Goal: Transaction & Acquisition: Purchase product/service

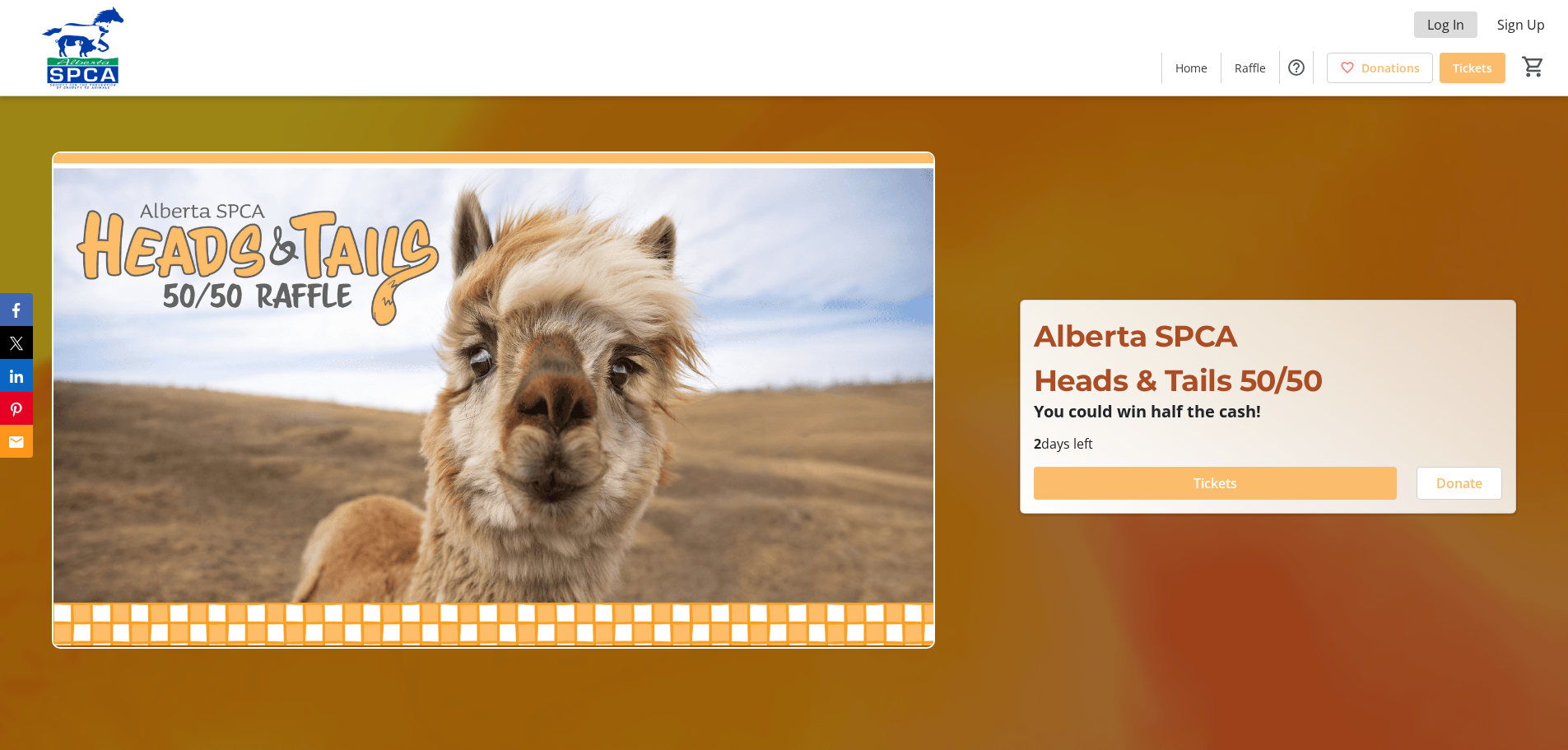
click at [1432, 16] on span "Log In" at bounding box center [1446, 25] width 37 height 20
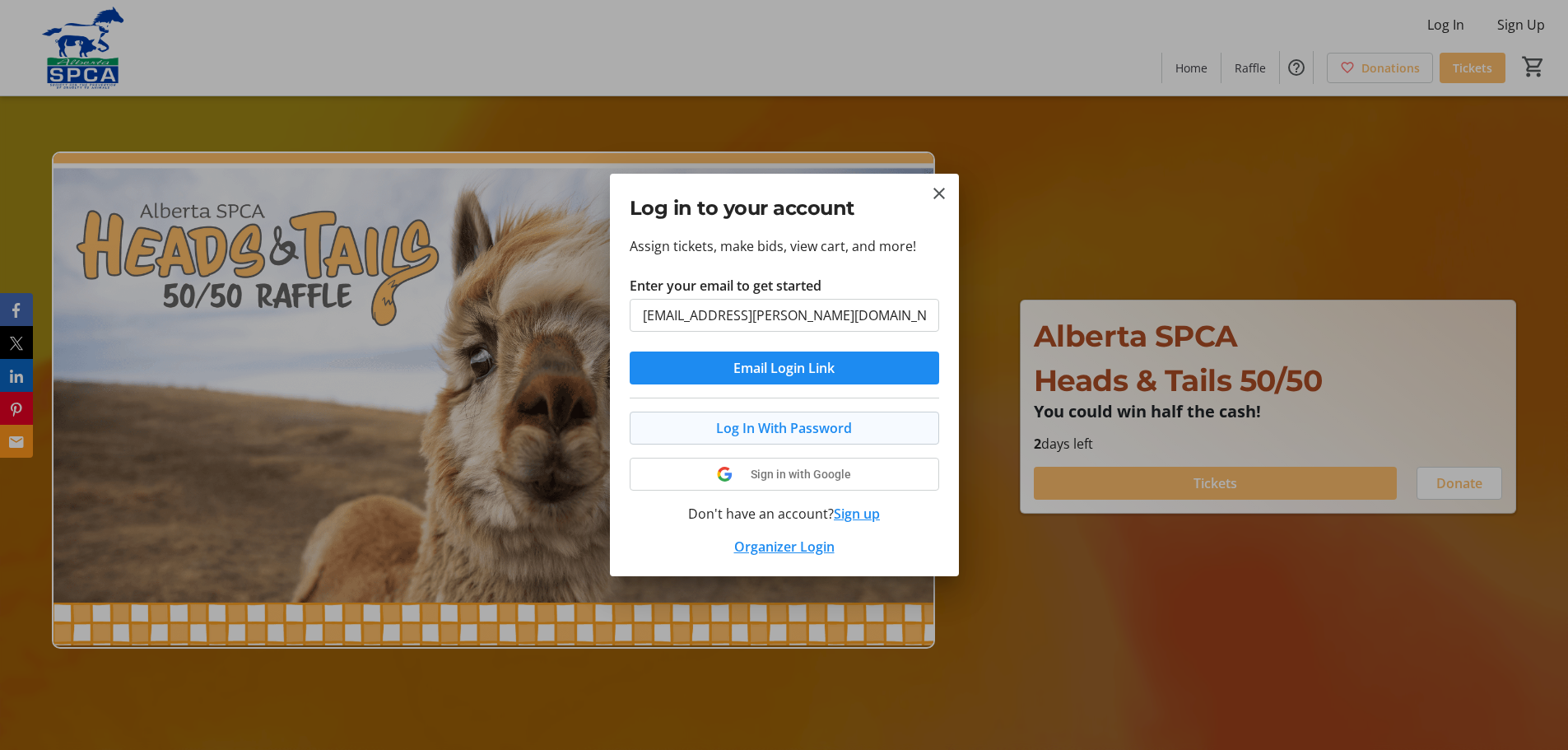
type input "[EMAIL_ADDRESS][PERSON_NAME][DOMAIN_NAME]"
click at [726, 426] on span "Log In With Password" at bounding box center [784, 428] width 136 height 20
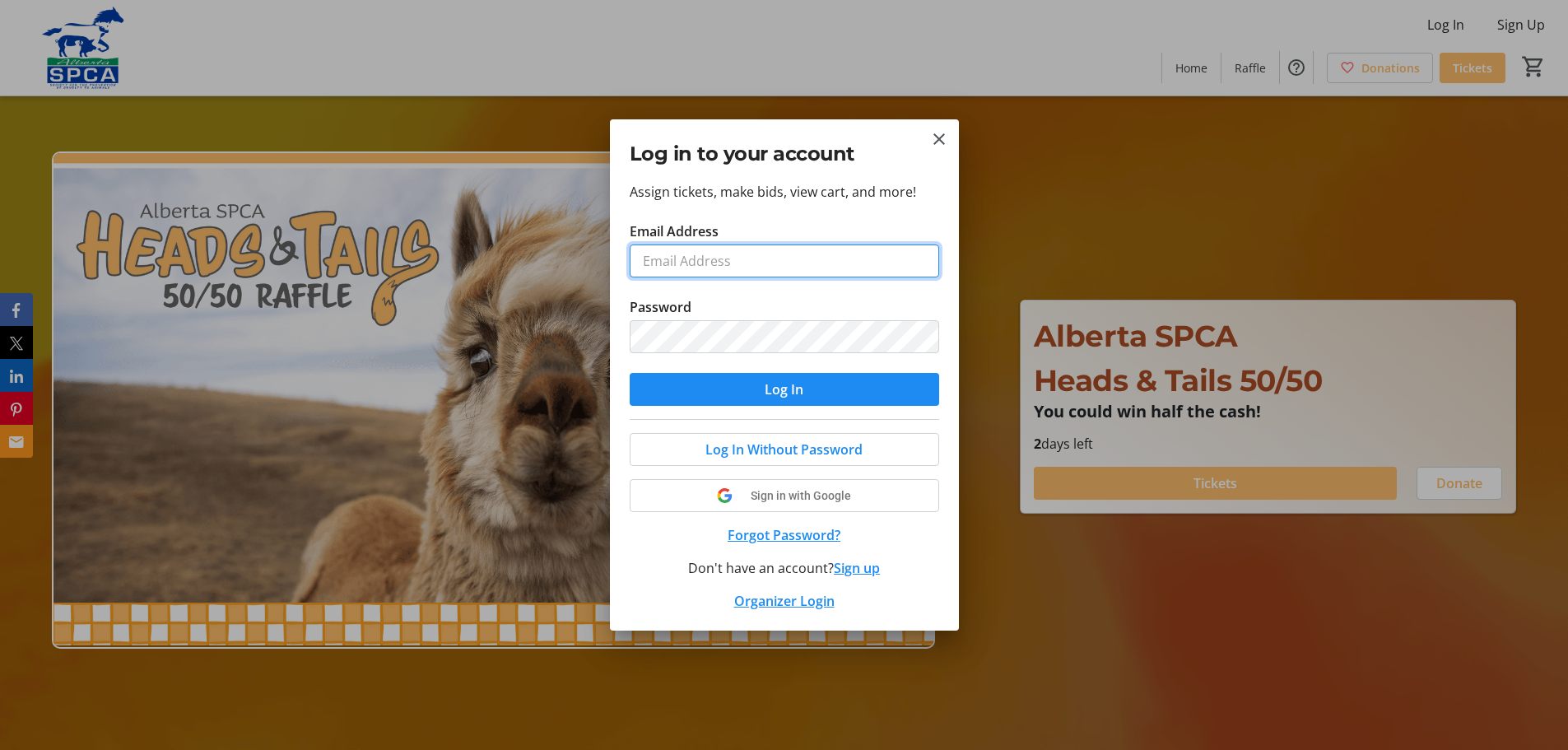
click at [705, 264] on input "Email Address" at bounding box center [784, 261] width 309 height 33
type input "[EMAIL_ADDRESS][PERSON_NAME][DOMAIN_NAME]"
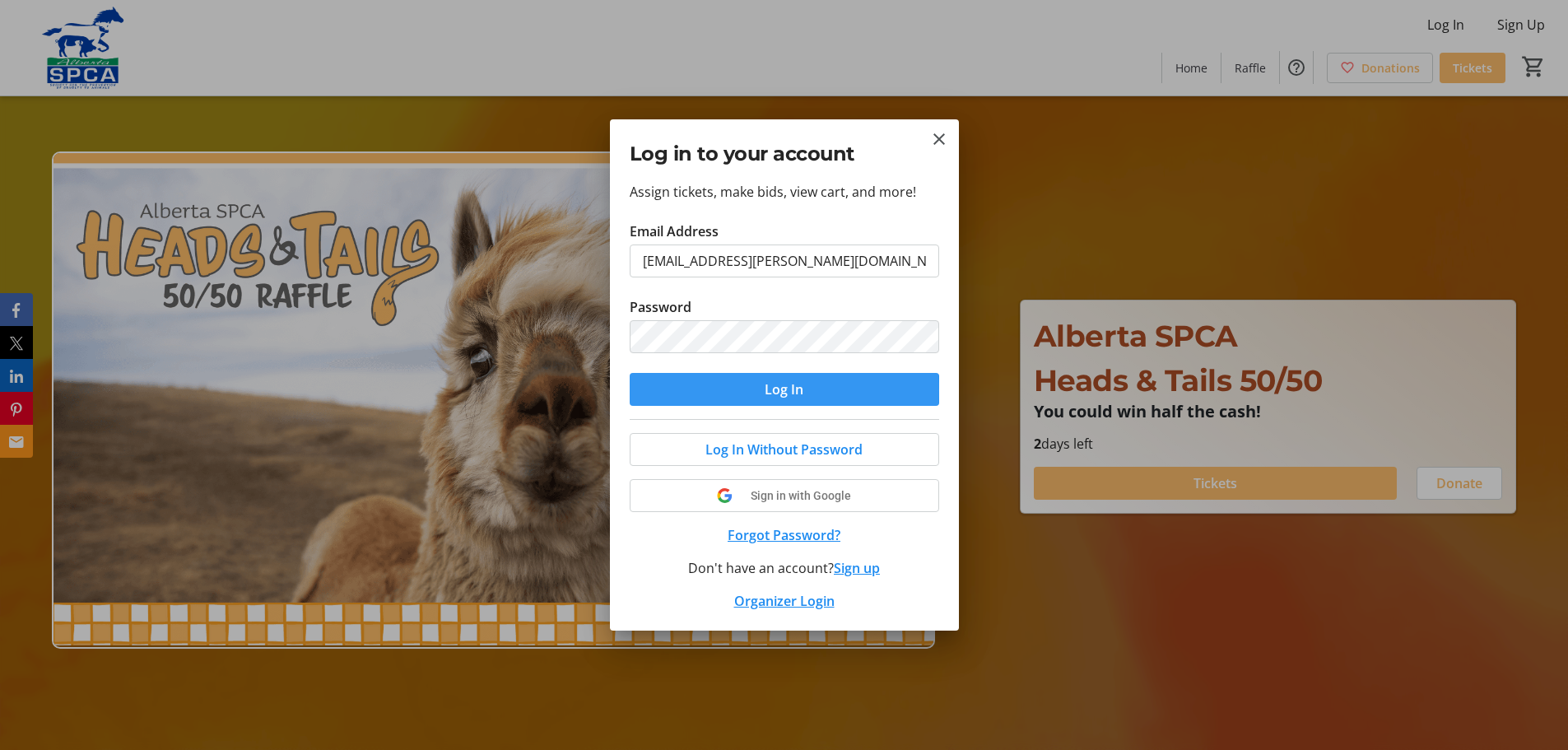
click at [722, 390] on span "submit" at bounding box center [784, 389] width 309 height 39
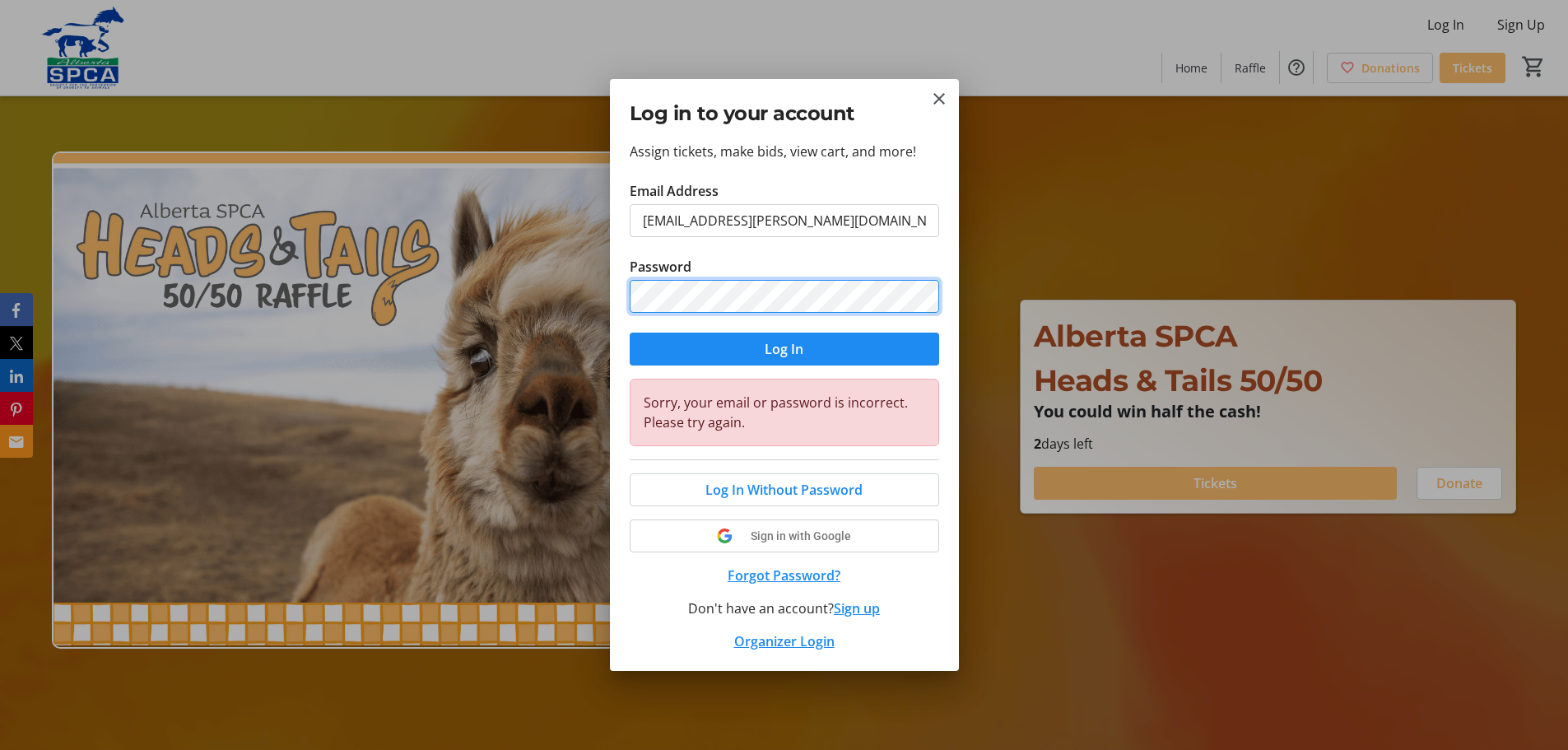
click at [583, 278] on div "Log in to your account Assign tickets, make bids, view cart, and more! Email Ad…" at bounding box center [784, 375] width 1568 height 750
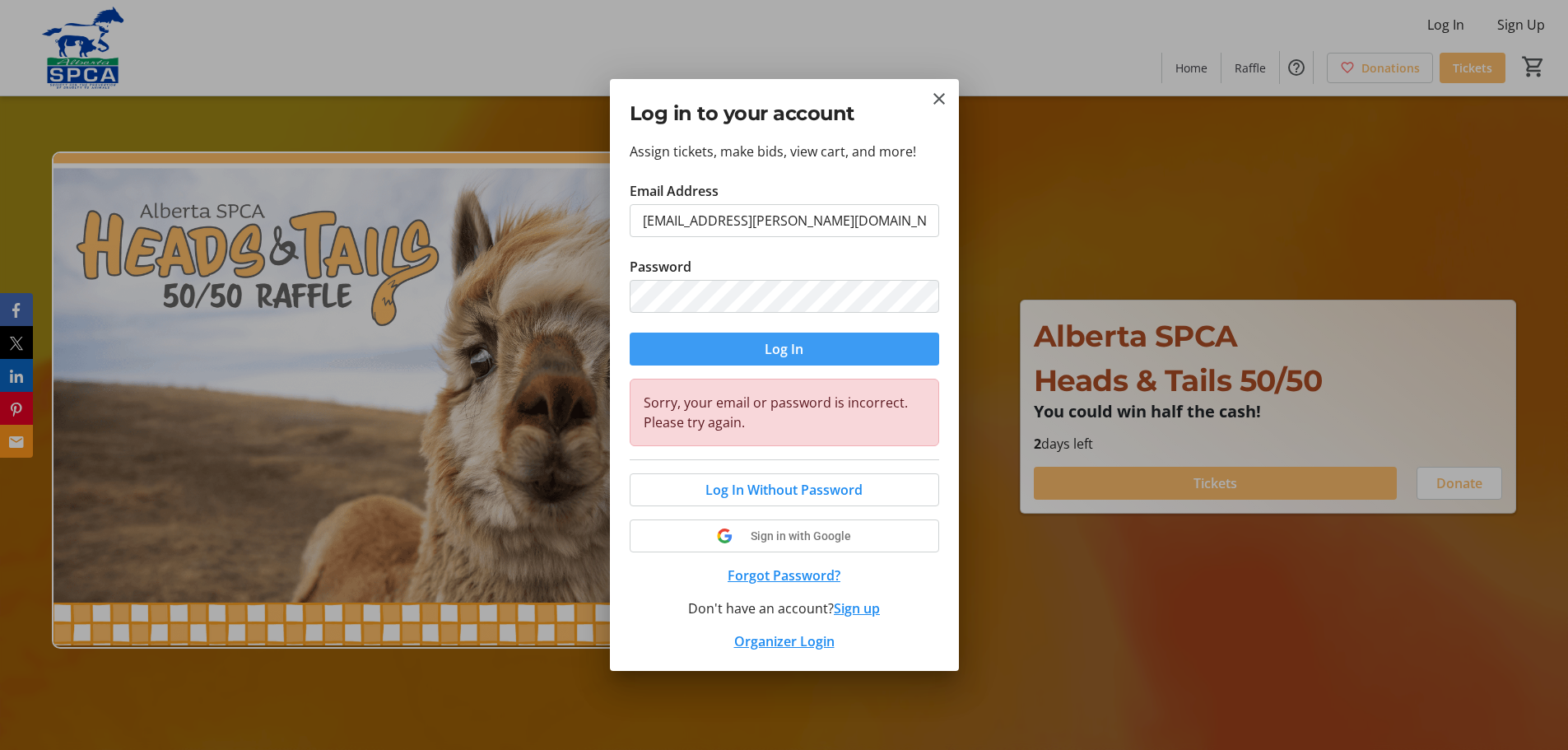
click at [653, 339] on span "submit" at bounding box center [784, 349] width 309 height 39
click at [674, 486] on span at bounding box center [784, 489] width 308 height 39
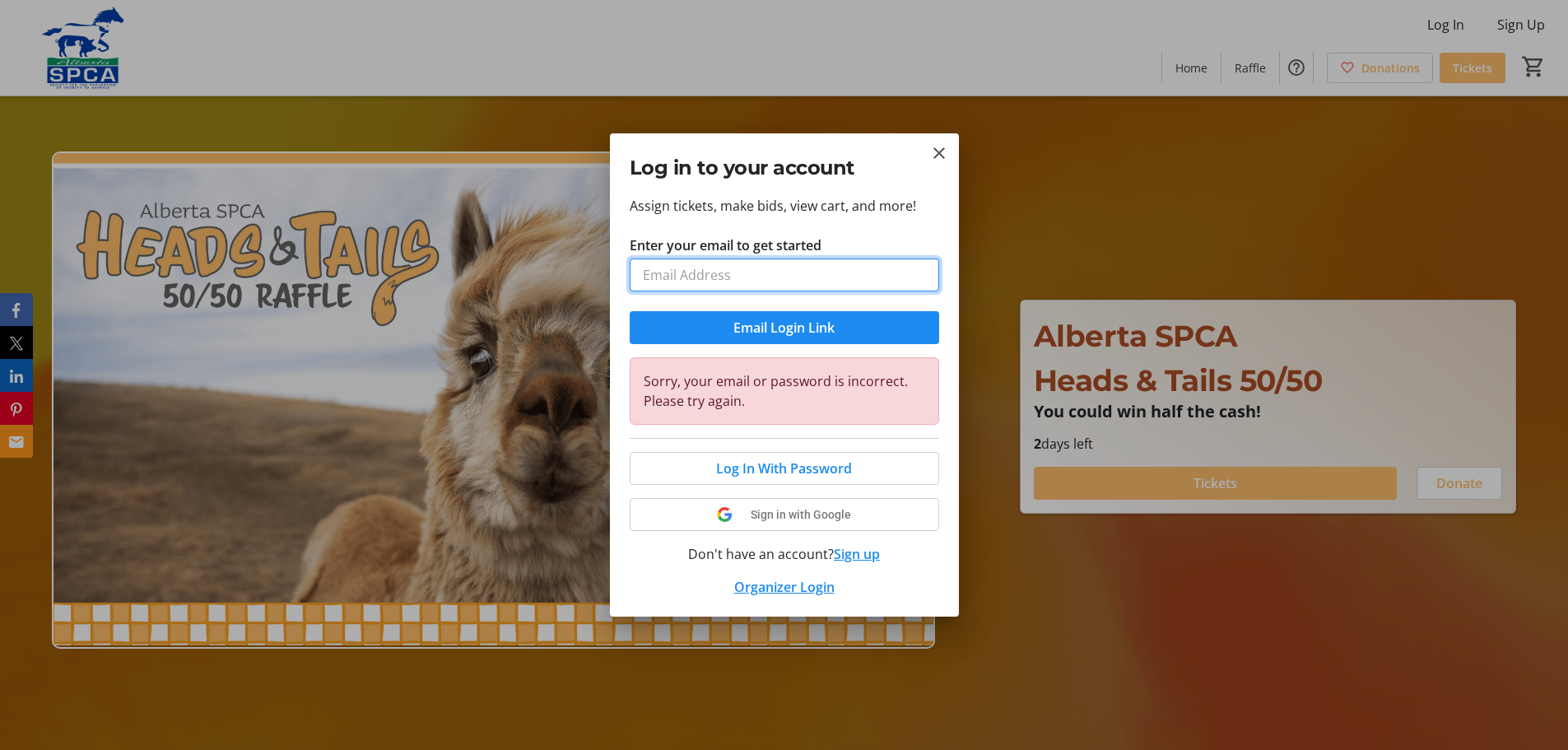
click at [639, 283] on input "Enter your email to get started" at bounding box center [784, 275] width 309 height 33
type input "[EMAIL_ADDRESS][PERSON_NAME][DOMAIN_NAME]"
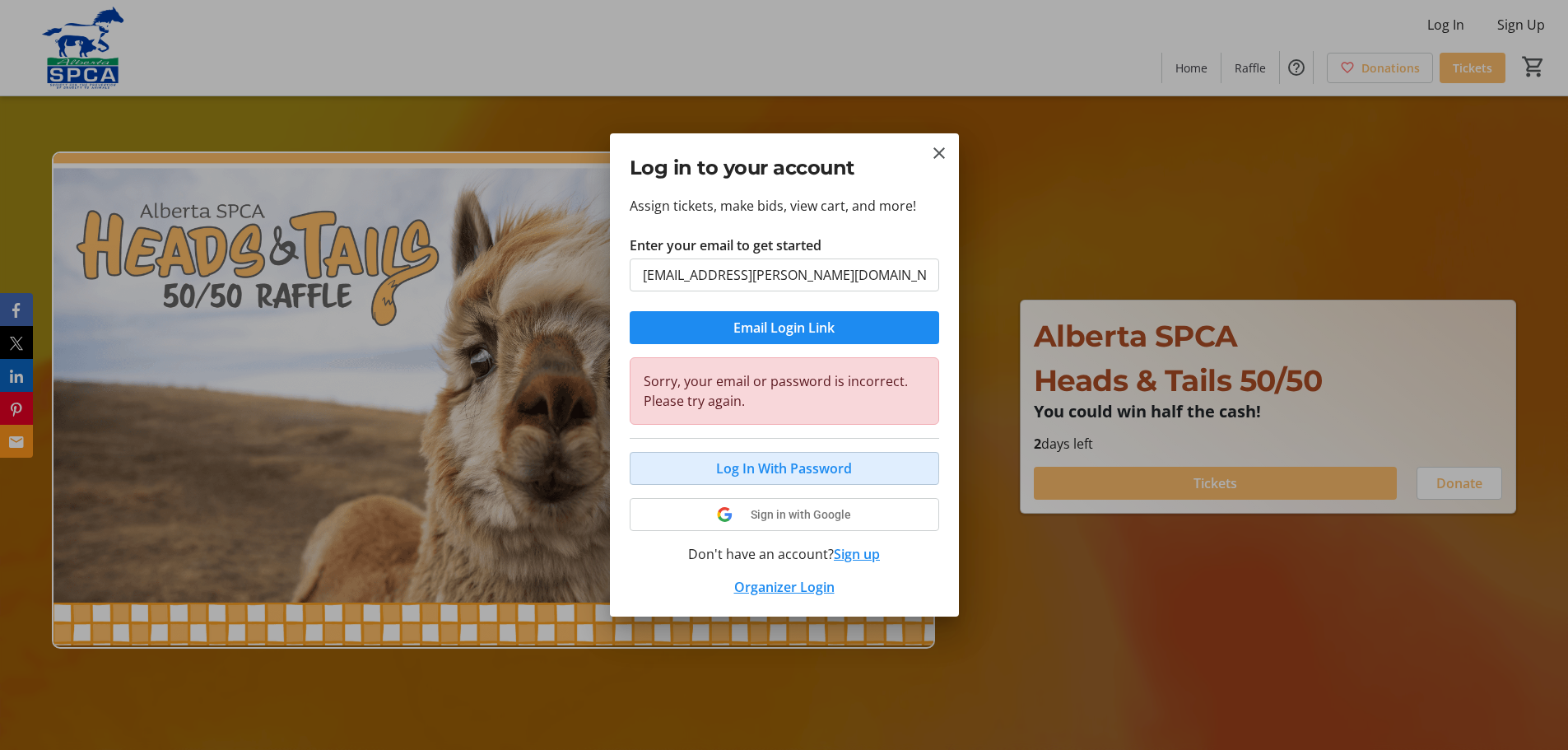
click at [688, 466] on span at bounding box center [784, 468] width 308 height 39
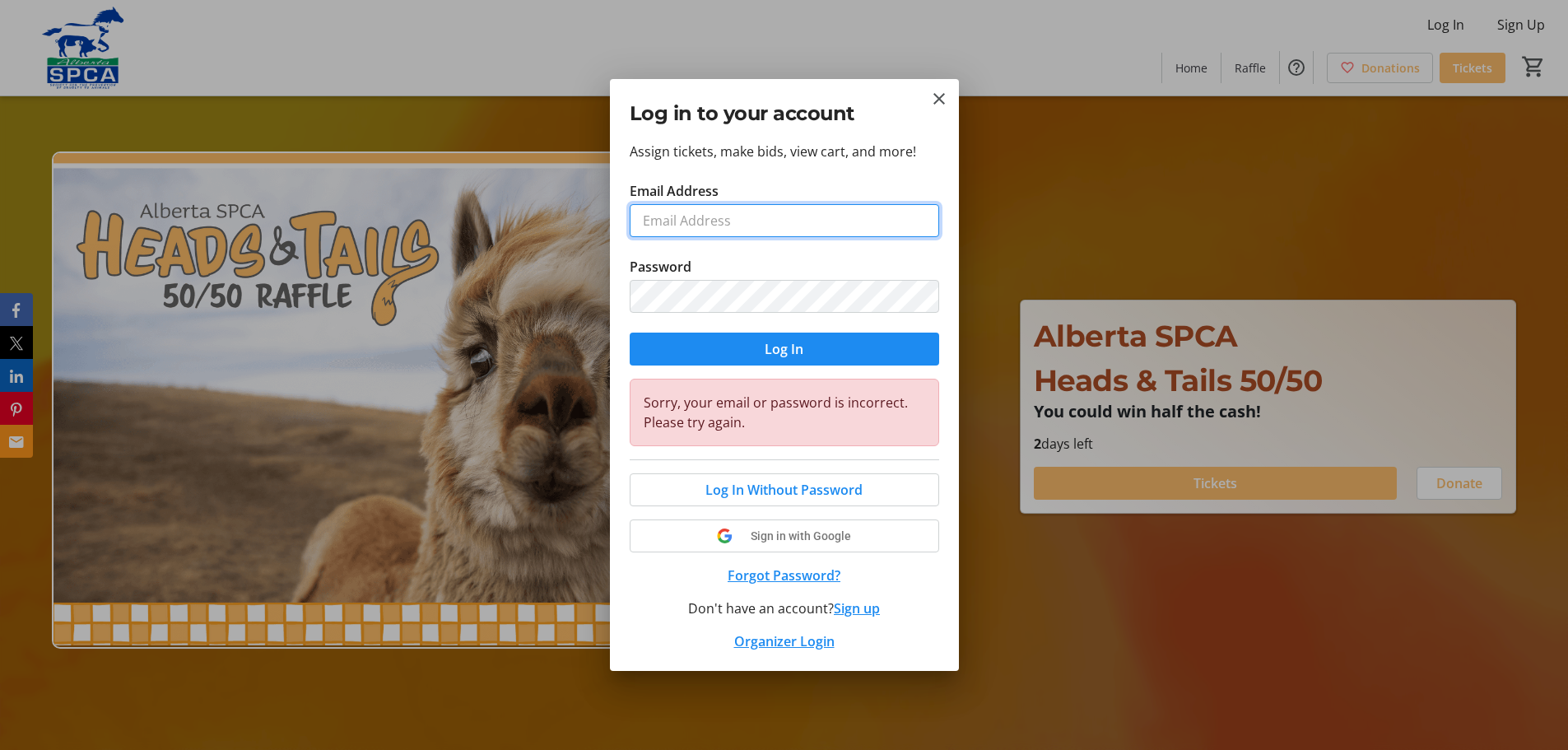
click at [672, 220] on input "Email Address" at bounding box center [784, 221] width 309 height 33
type input "[EMAIL_ADDRESS][PERSON_NAME][DOMAIN_NAME]"
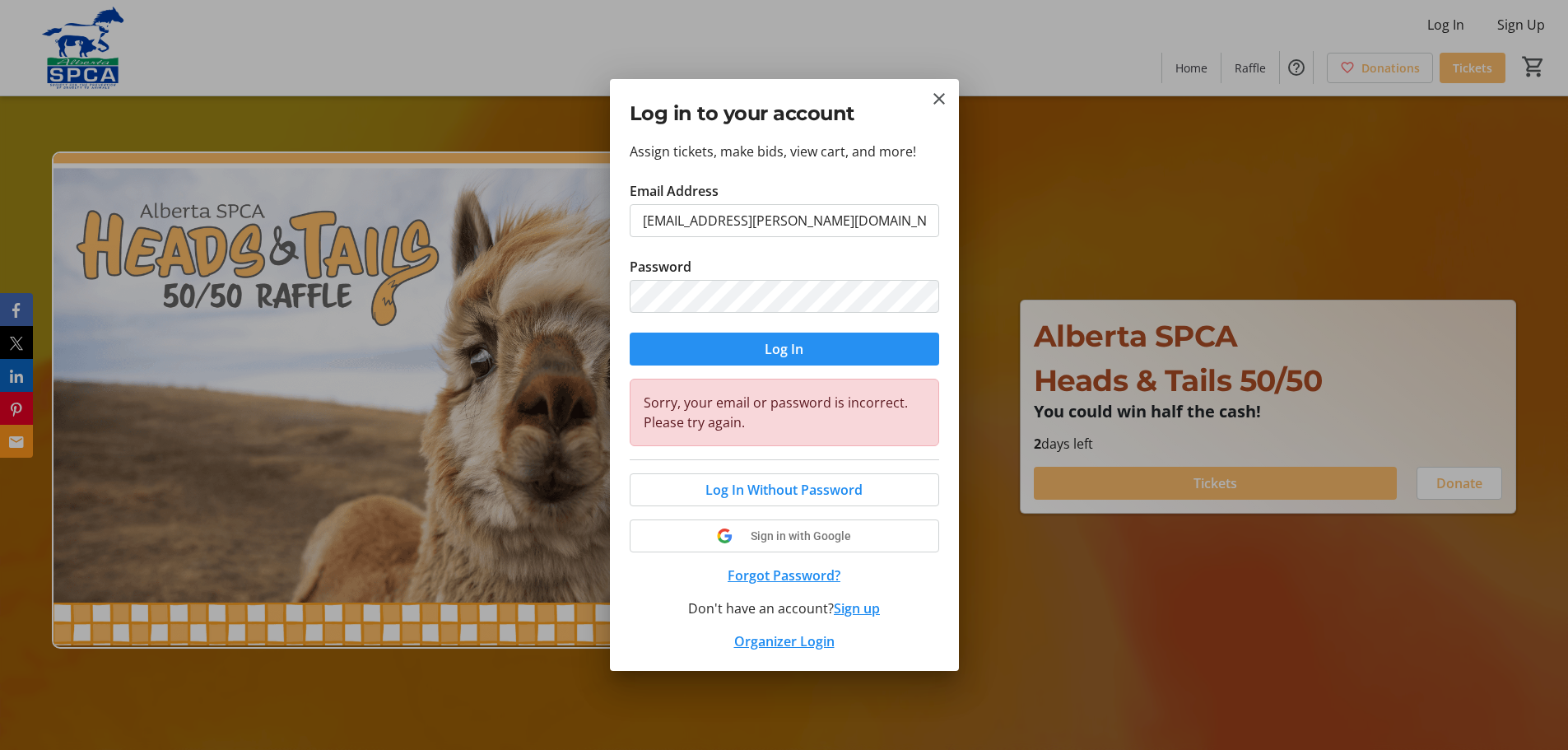
click at [692, 342] on span "submit" at bounding box center [784, 349] width 309 height 39
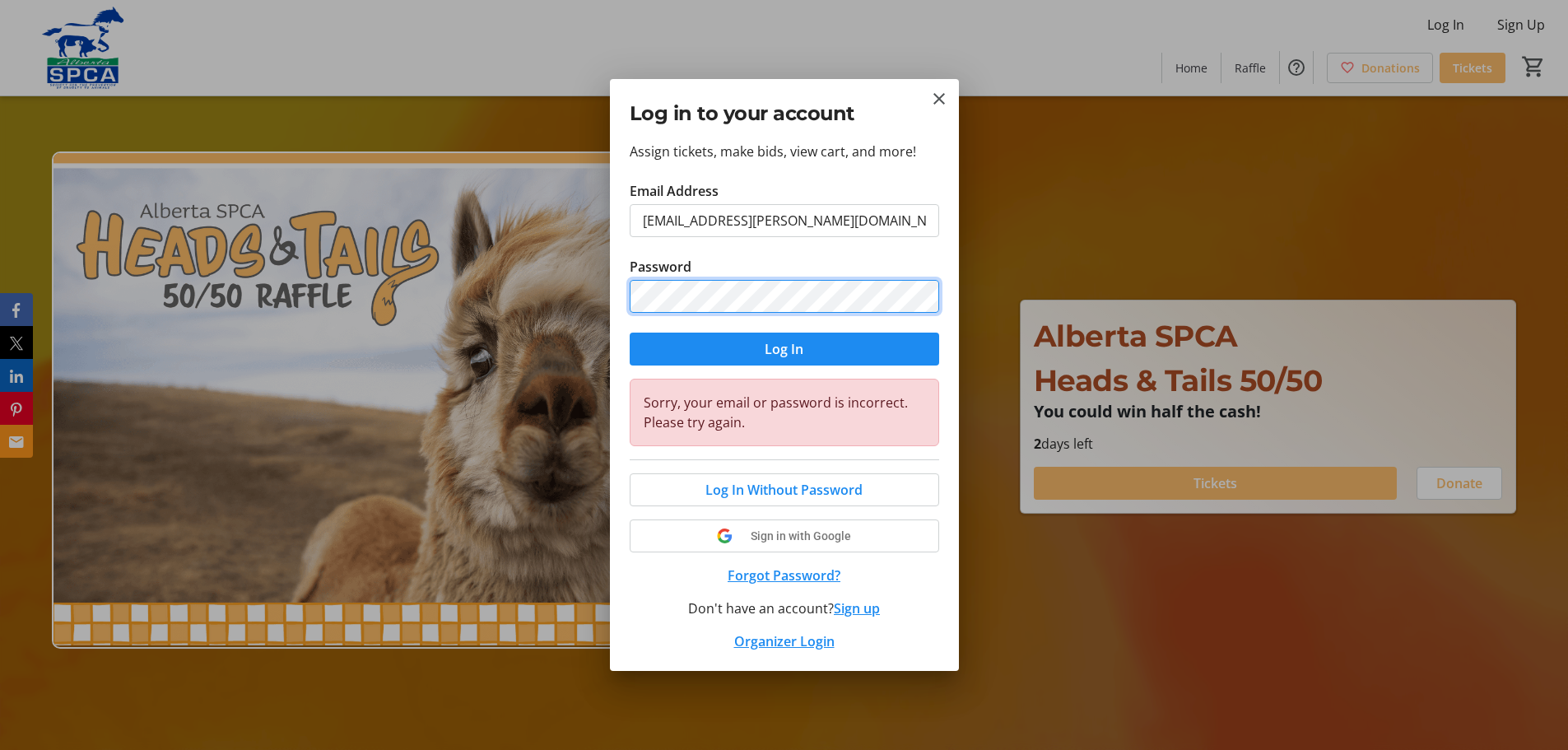
click at [591, 289] on div "Log in to your account Assign tickets, make bids, view cart, and more! Email Ad…" at bounding box center [784, 375] width 1568 height 750
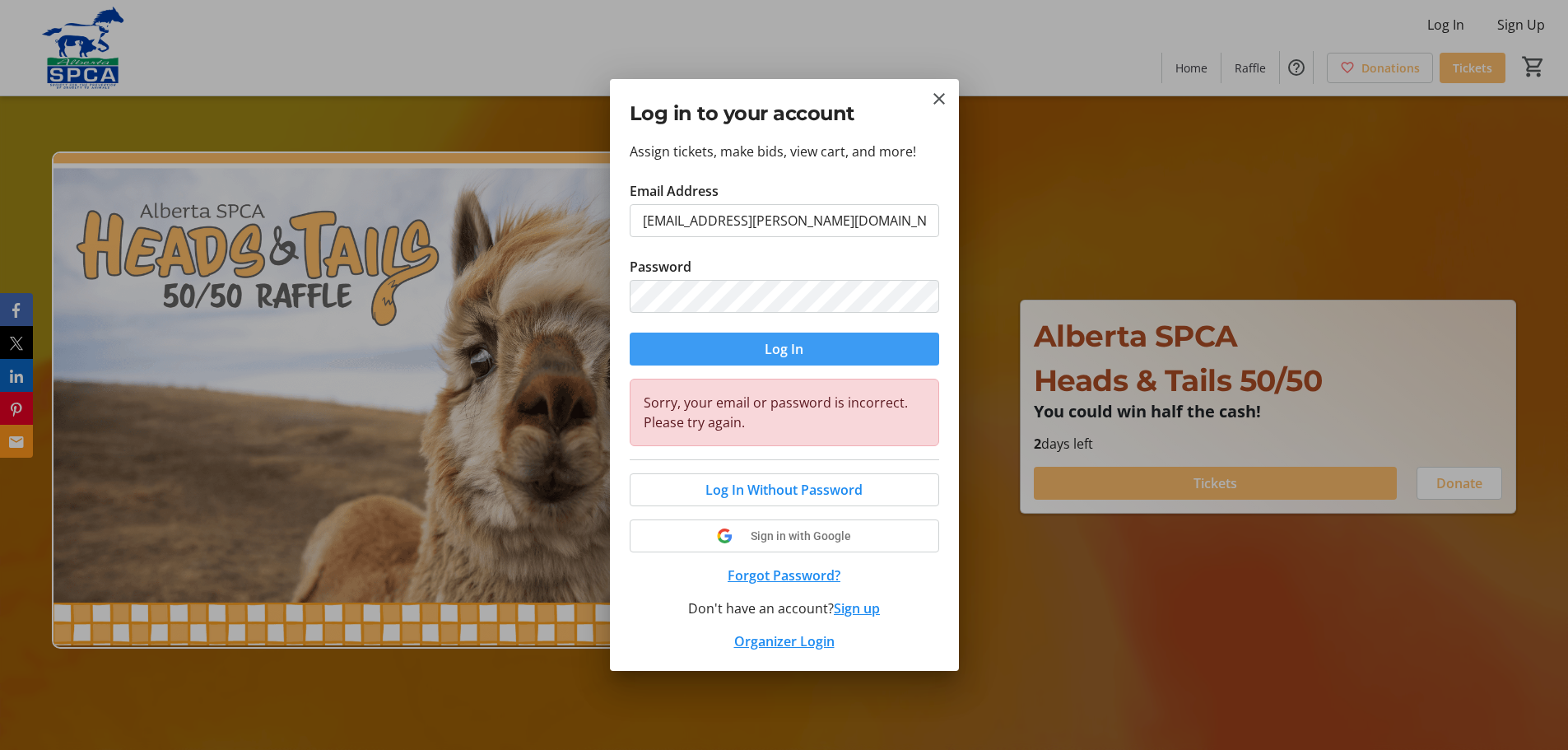
click at [642, 340] on span "submit" at bounding box center [784, 349] width 309 height 39
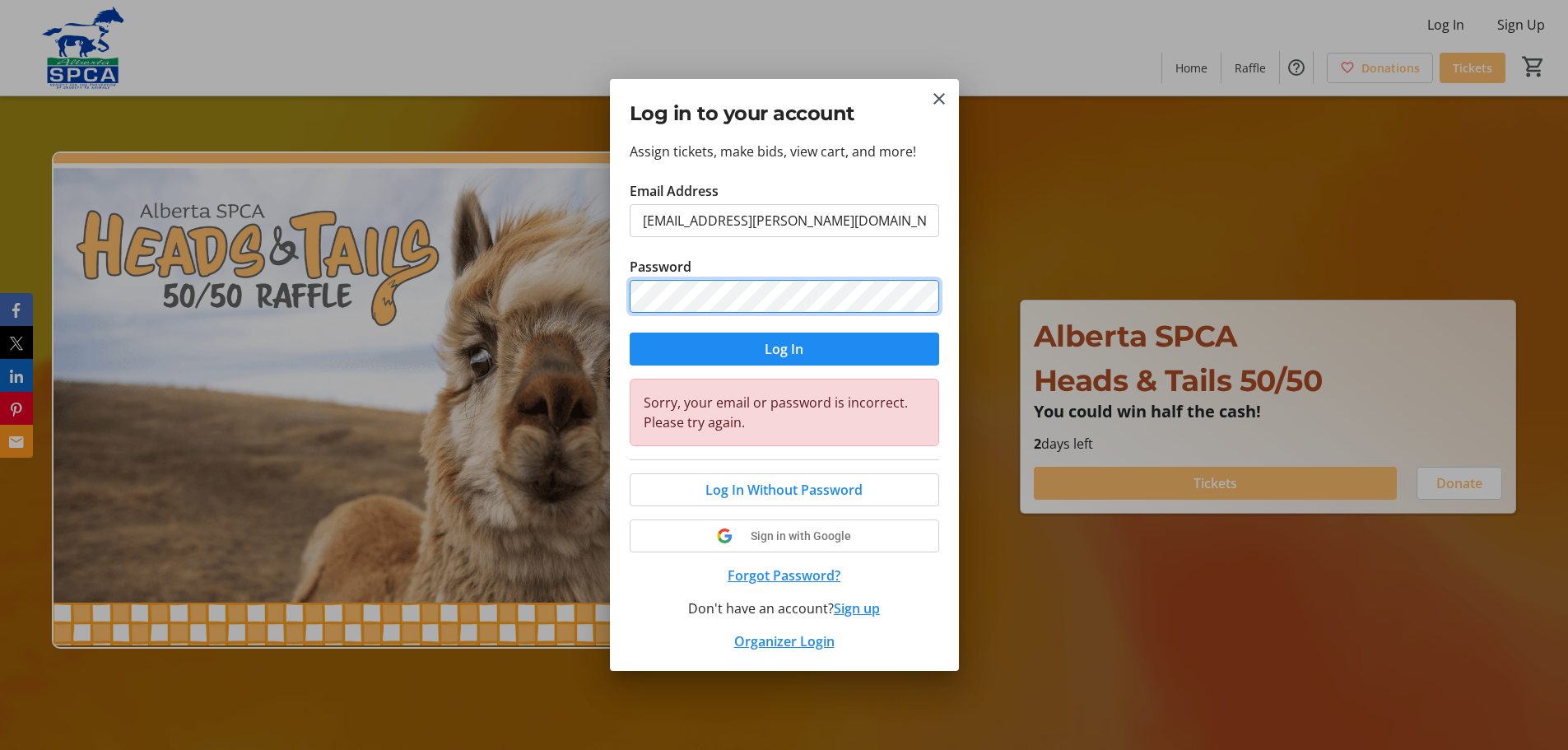
click at [528, 275] on div "Log in to your account Assign tickets, make bids, view cart, and more! Email Ad…" at bounding box center [784, 375] width 1568 height 750
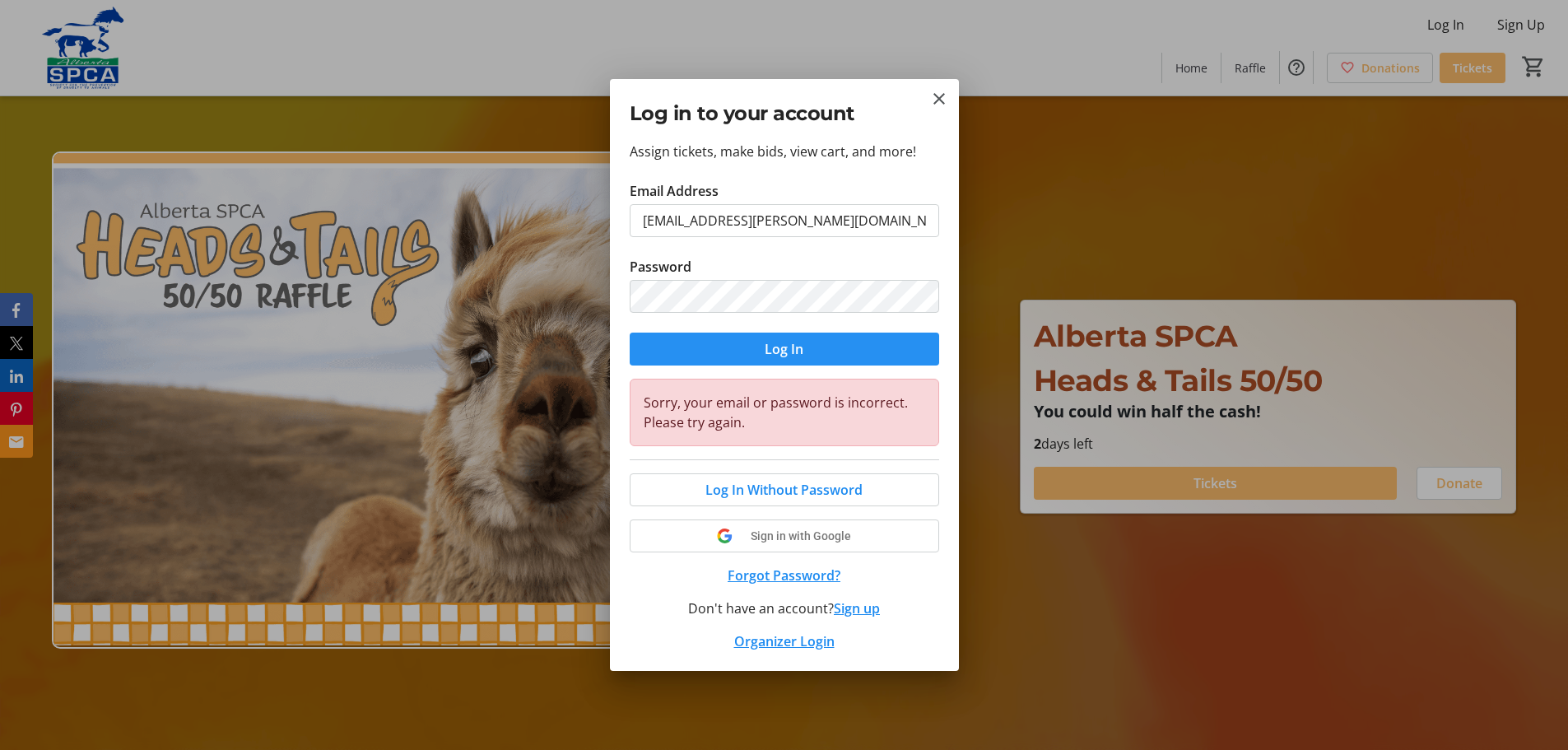
click at [673, 343] on span "submit" at bounding box center [784, 349] width 309 height 39
click at [773, 577] on button "Forgot Password?" at bounding box center [784, 576] width 309 height 20
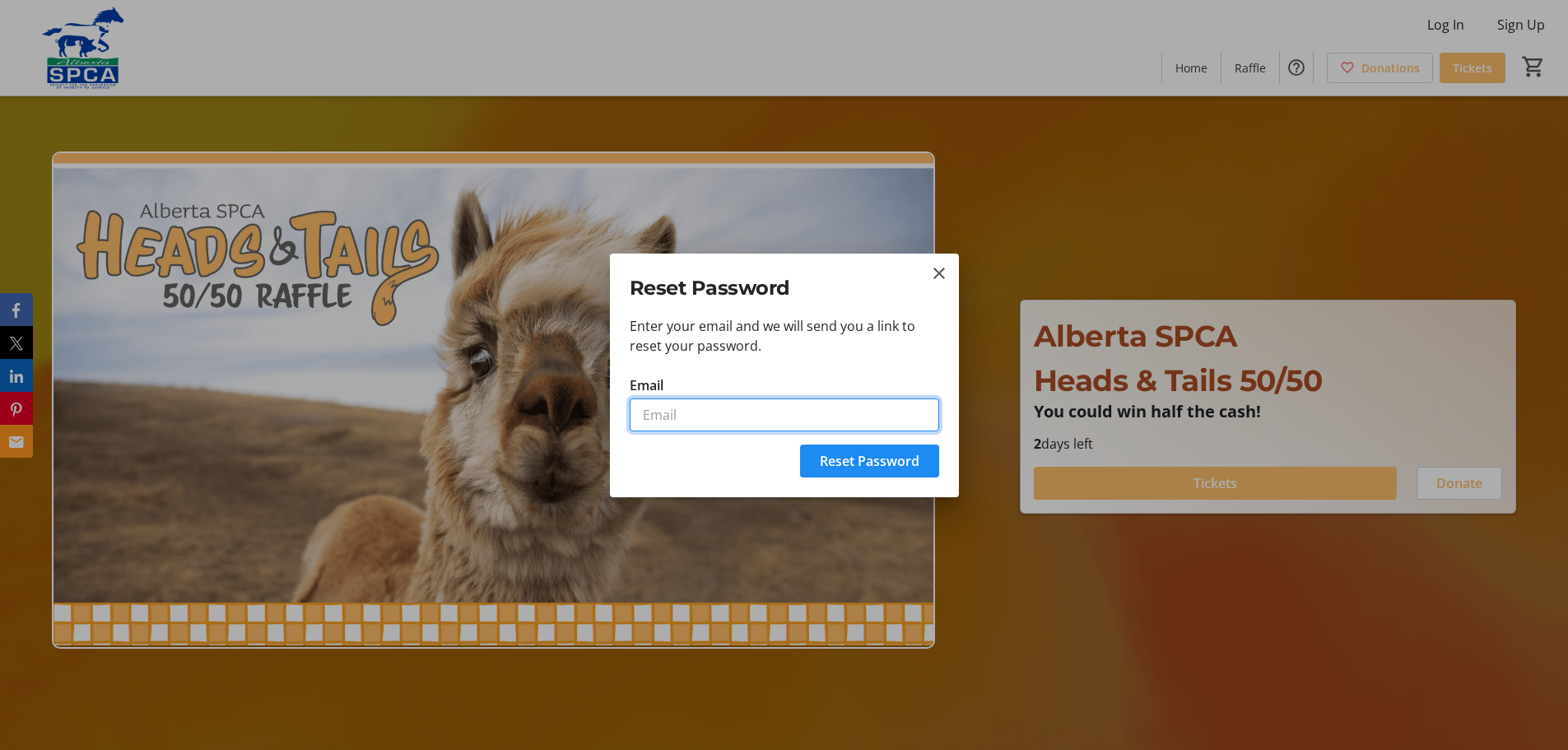
click at [722, 415] on input "Email" at bounding box center [784, 415] width 309 height 33
type input "[EMAIL_ADDRESS][PERSON_NAME][DOMAIN_NAME]"
click at [840, 459] on span "Reset Password" at bounding box center [869, 462] width 99 height 20
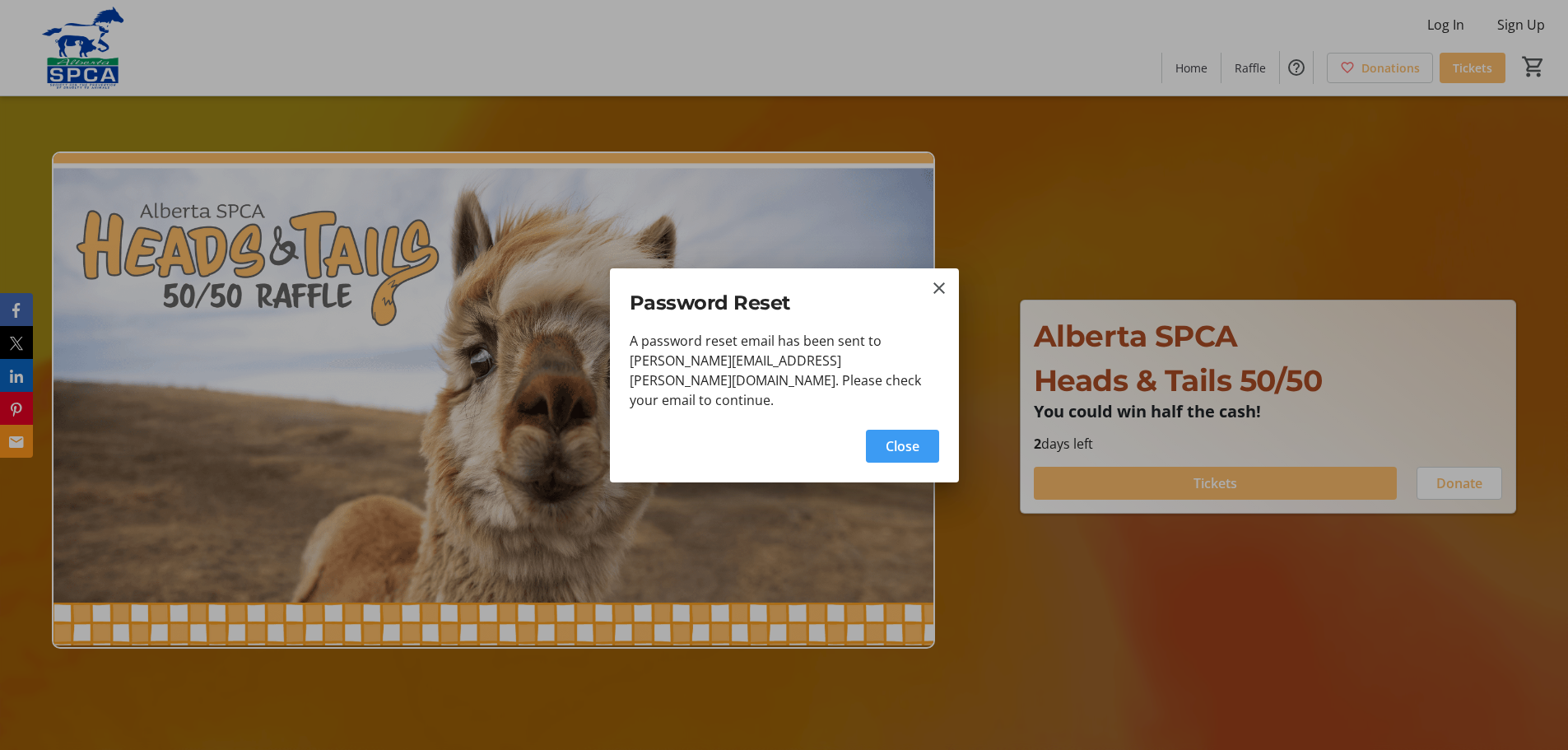
click at [925, 438] on span "button" at bounding box center [902, 446] width 73 height 39
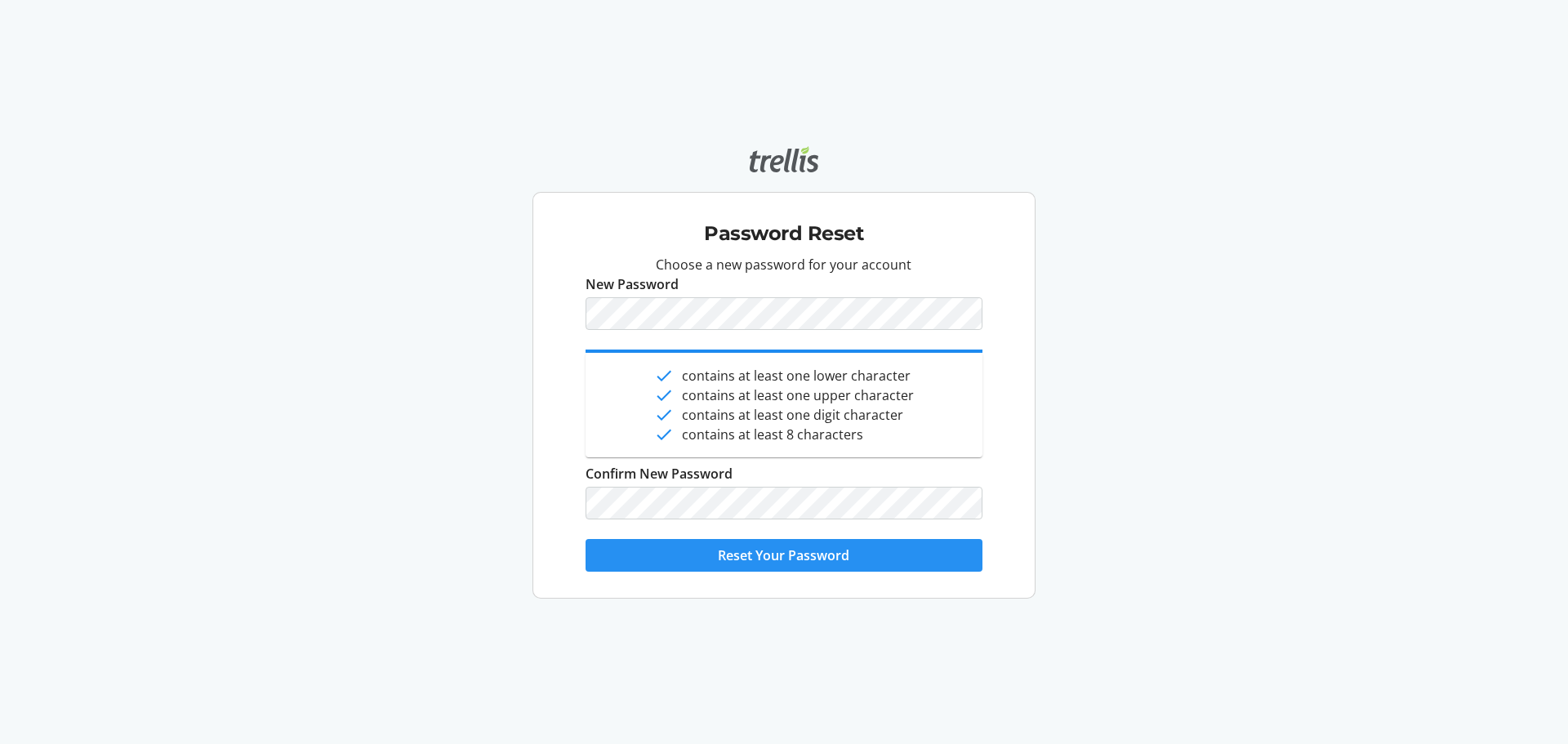
click at [654, 550] on span "submit" at bounding box center [784, 555] width 397 height 39
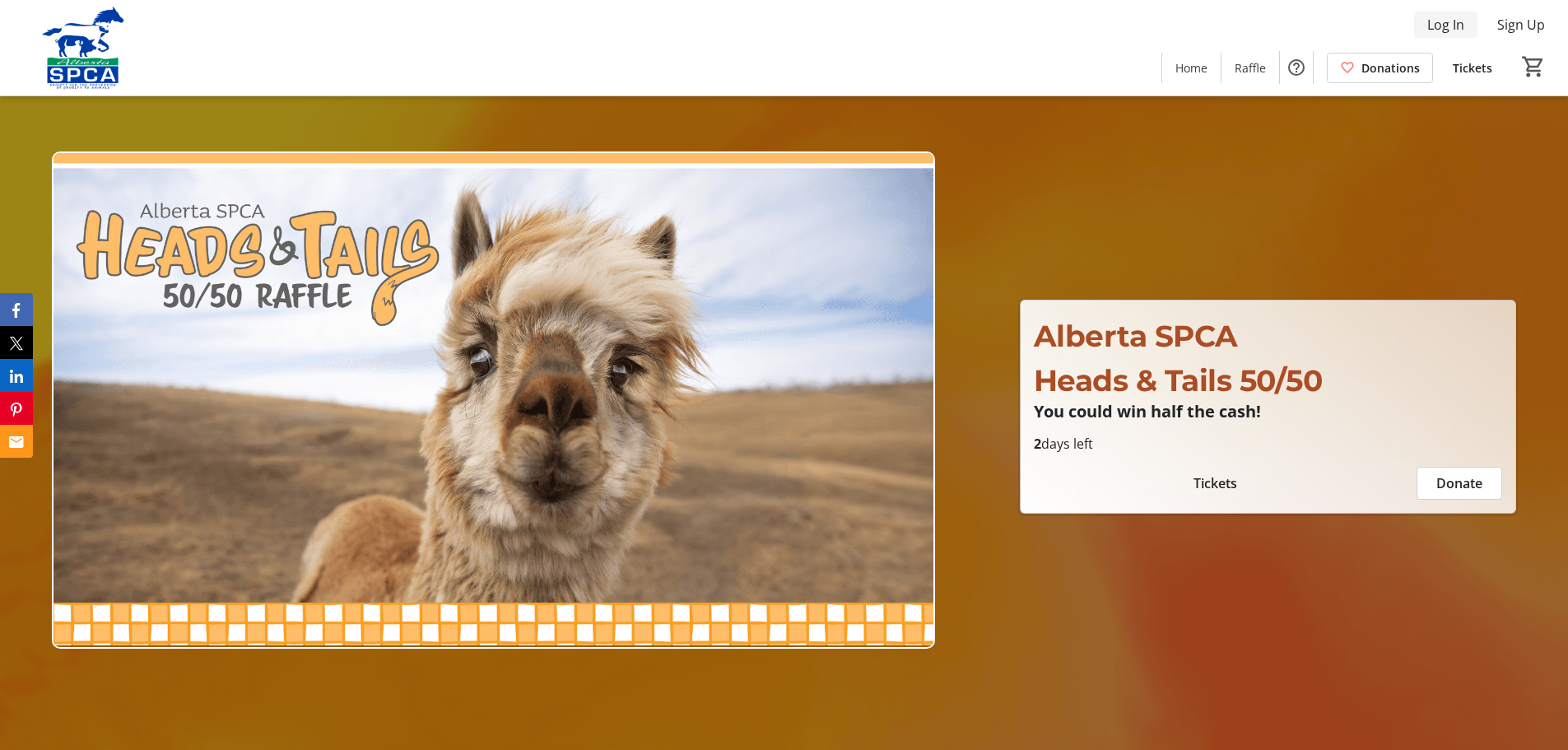
click at [1438, 25] on span "Log In" at bounding box center [1446, 25] width 37 height 20
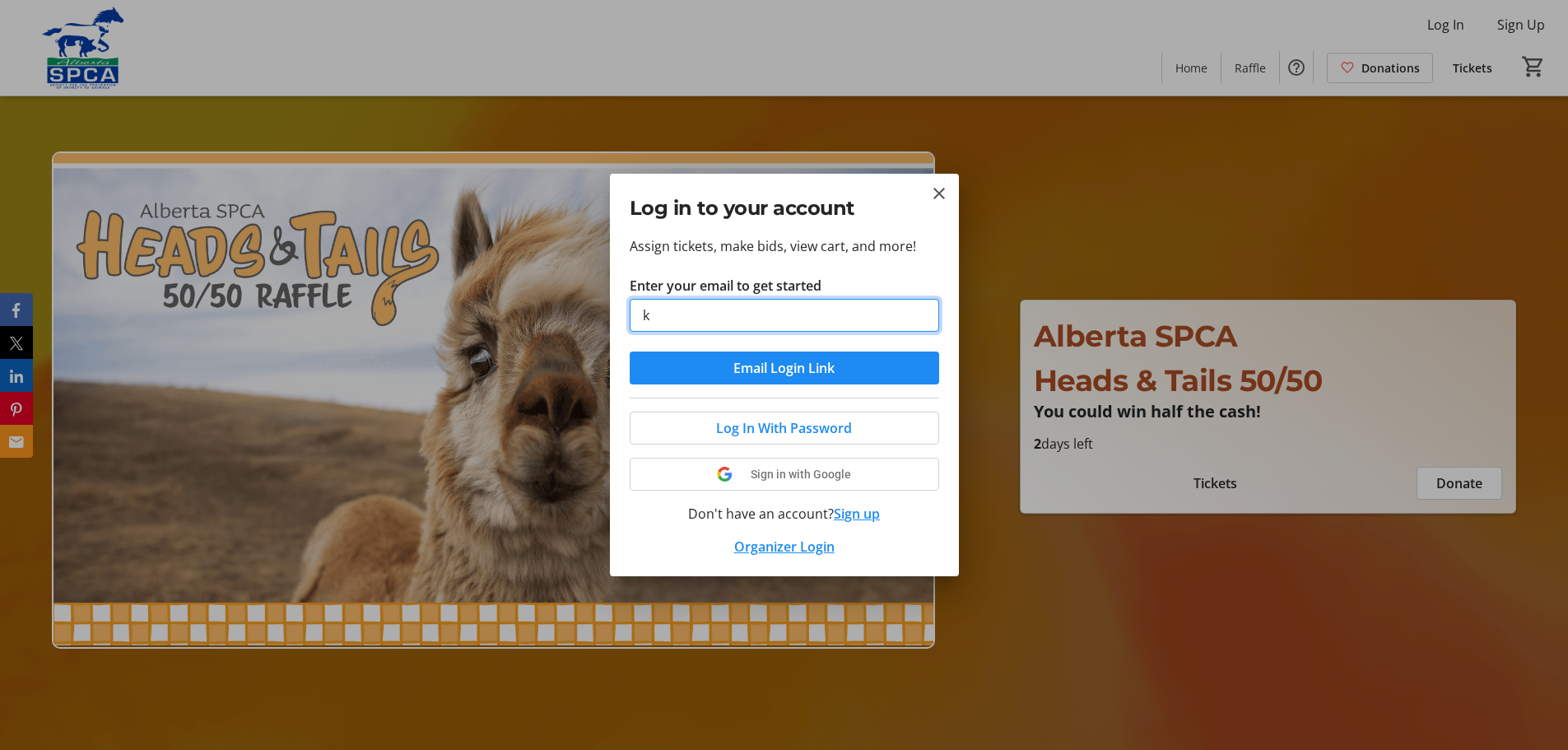
type input "[EMAIL_ADDRESS][PERSON_NAME][DOMAIN_NAME]"
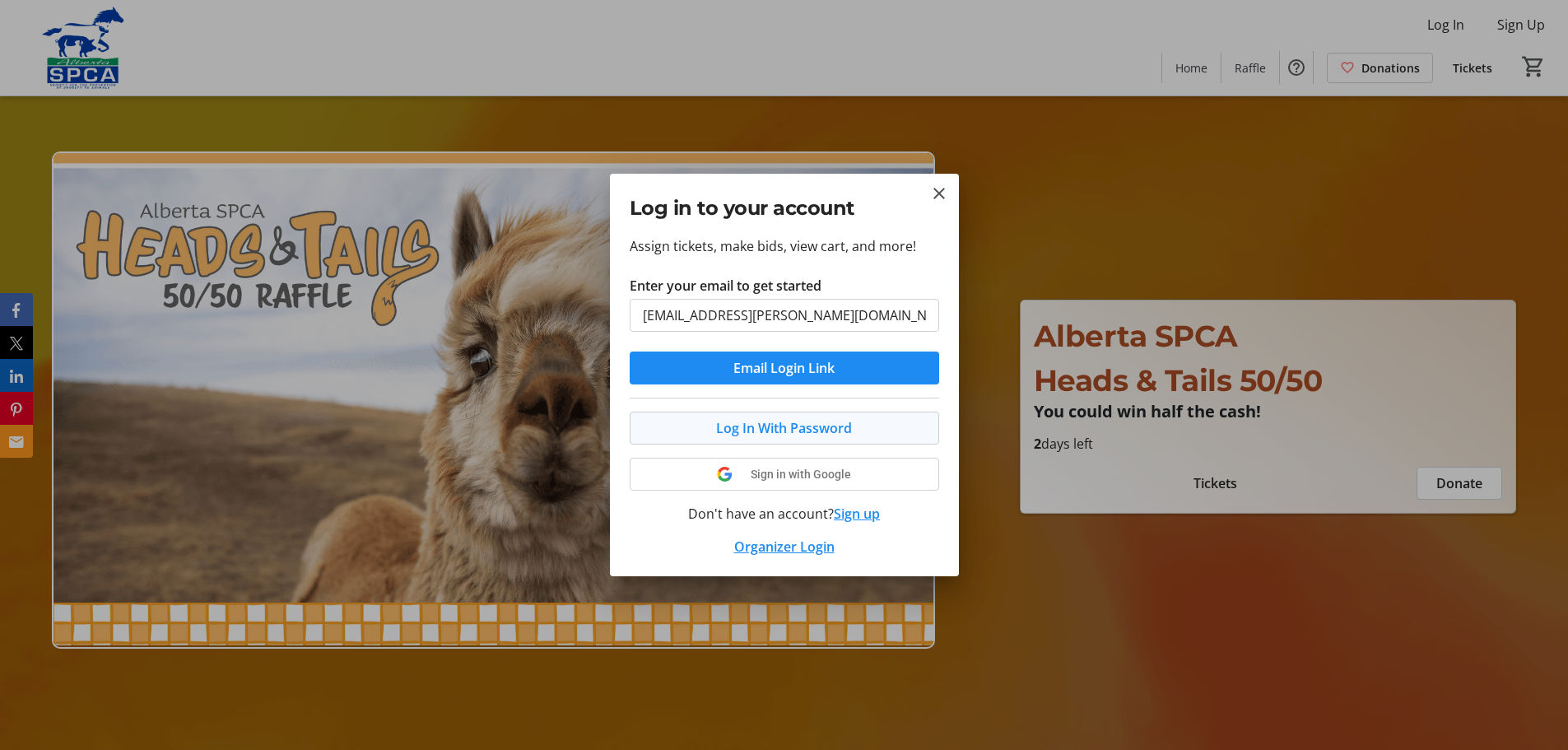
click at [788, 434] on span "Log In With Password" at bounding box center [784, 428] width 136 height 20
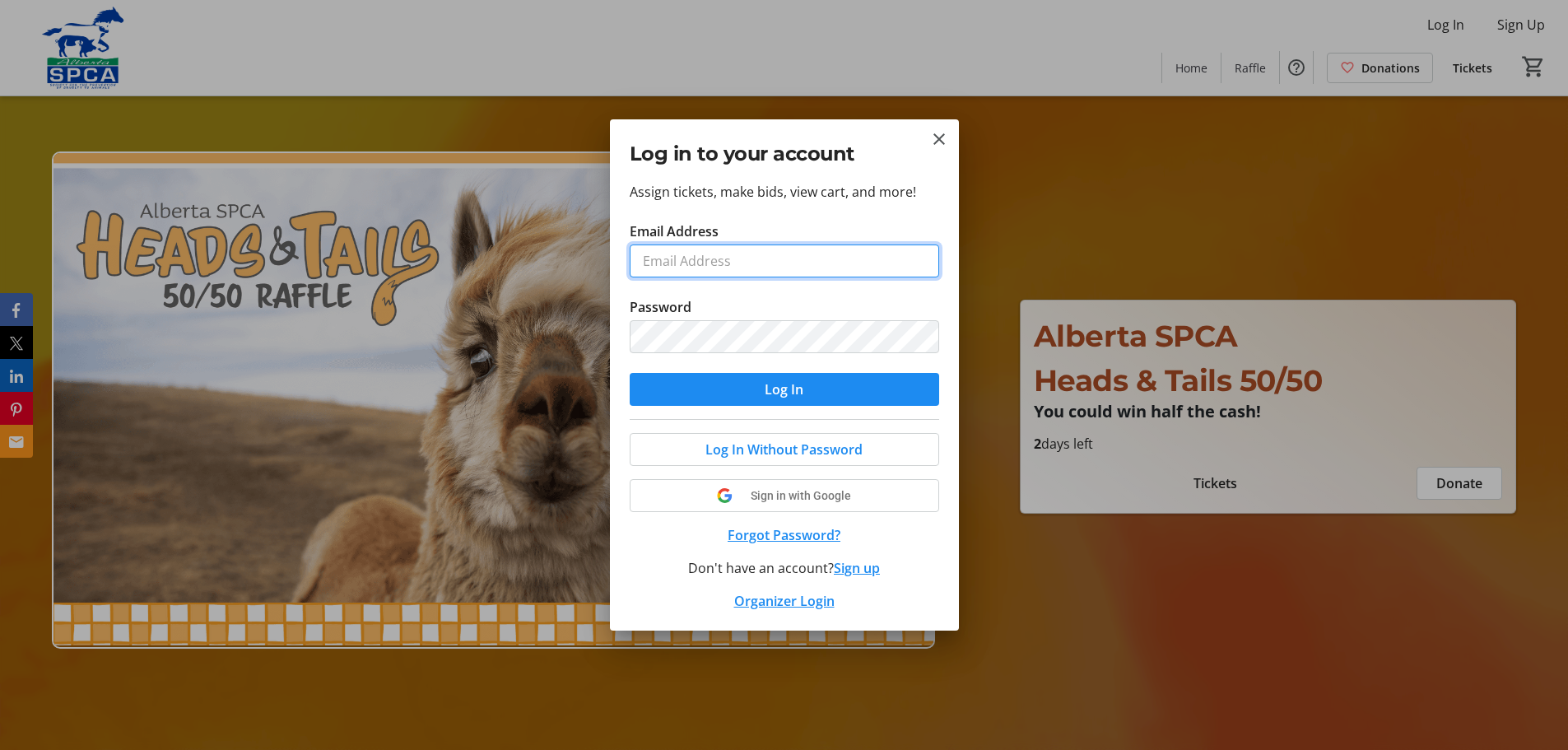
click at [691, 273] on input "Email Address" at bounding box center [784, 261] width 309 height 33
type input "[EMAIL_ADDRESS][PERSON_NAME][DOMAIN_NAME]"
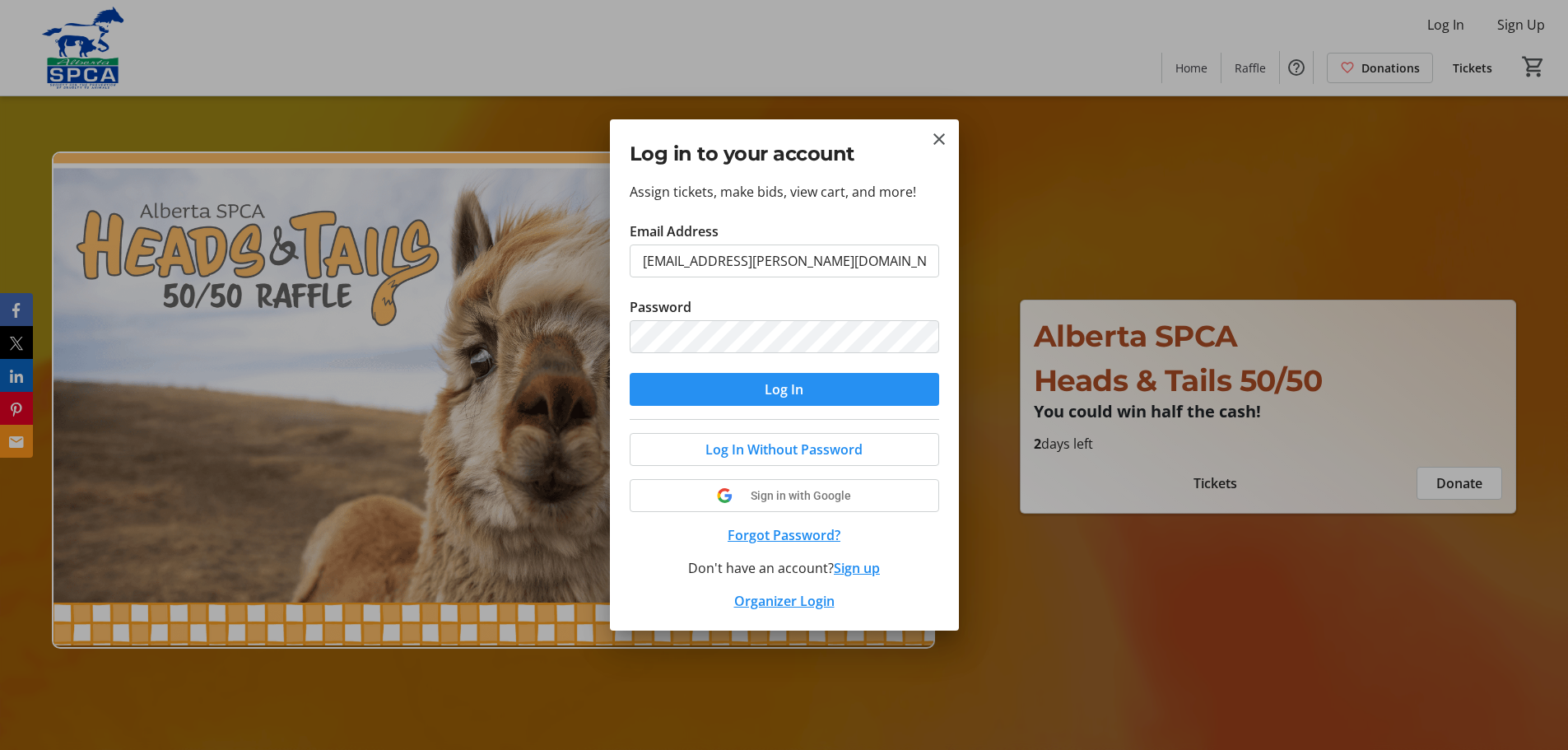
click at [700, 388] on span "submit" at bounding box center [784, 389] width 309 height 39
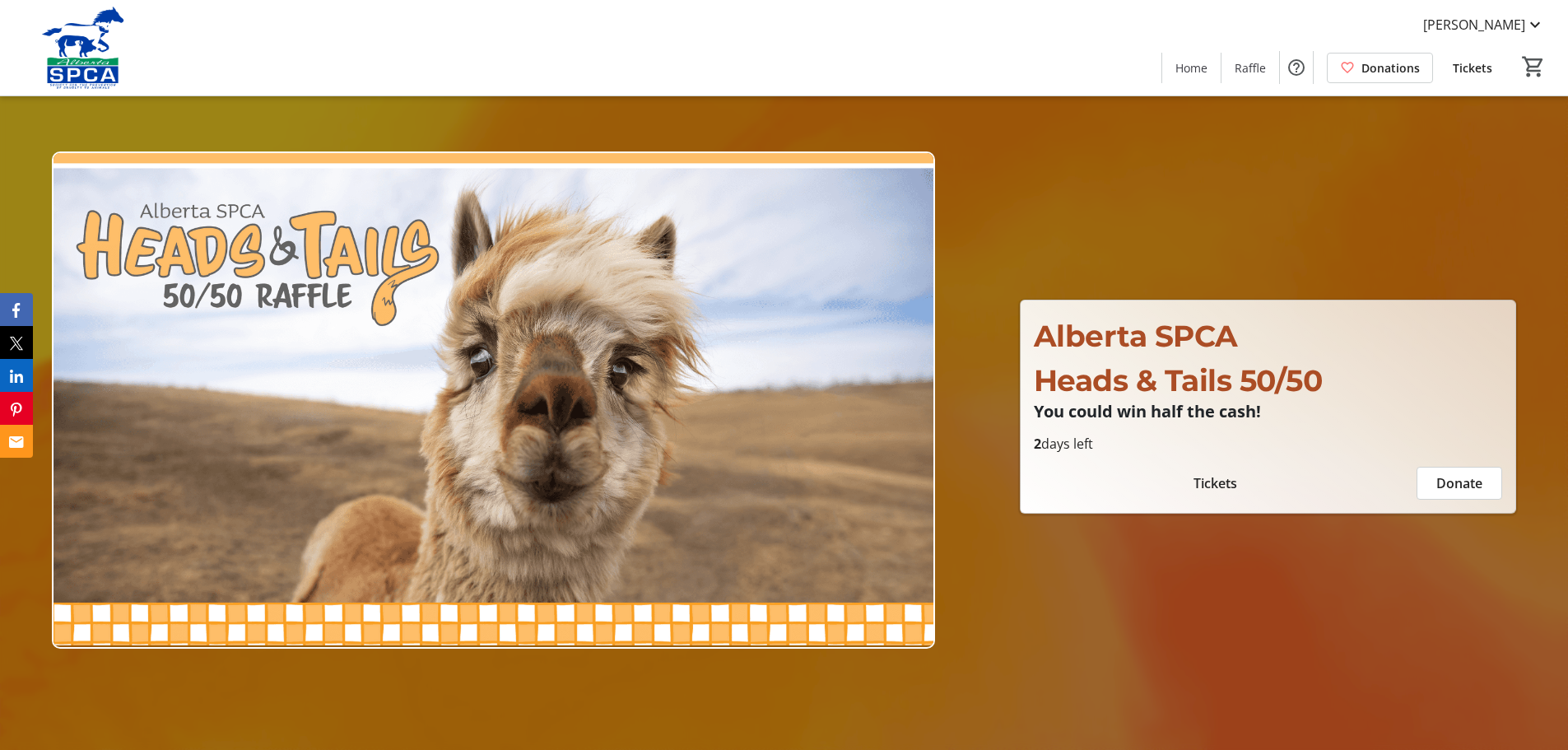
click at [1212, 483] on span "Tickets" at bounding box center [1216, 484] width 44 height 20
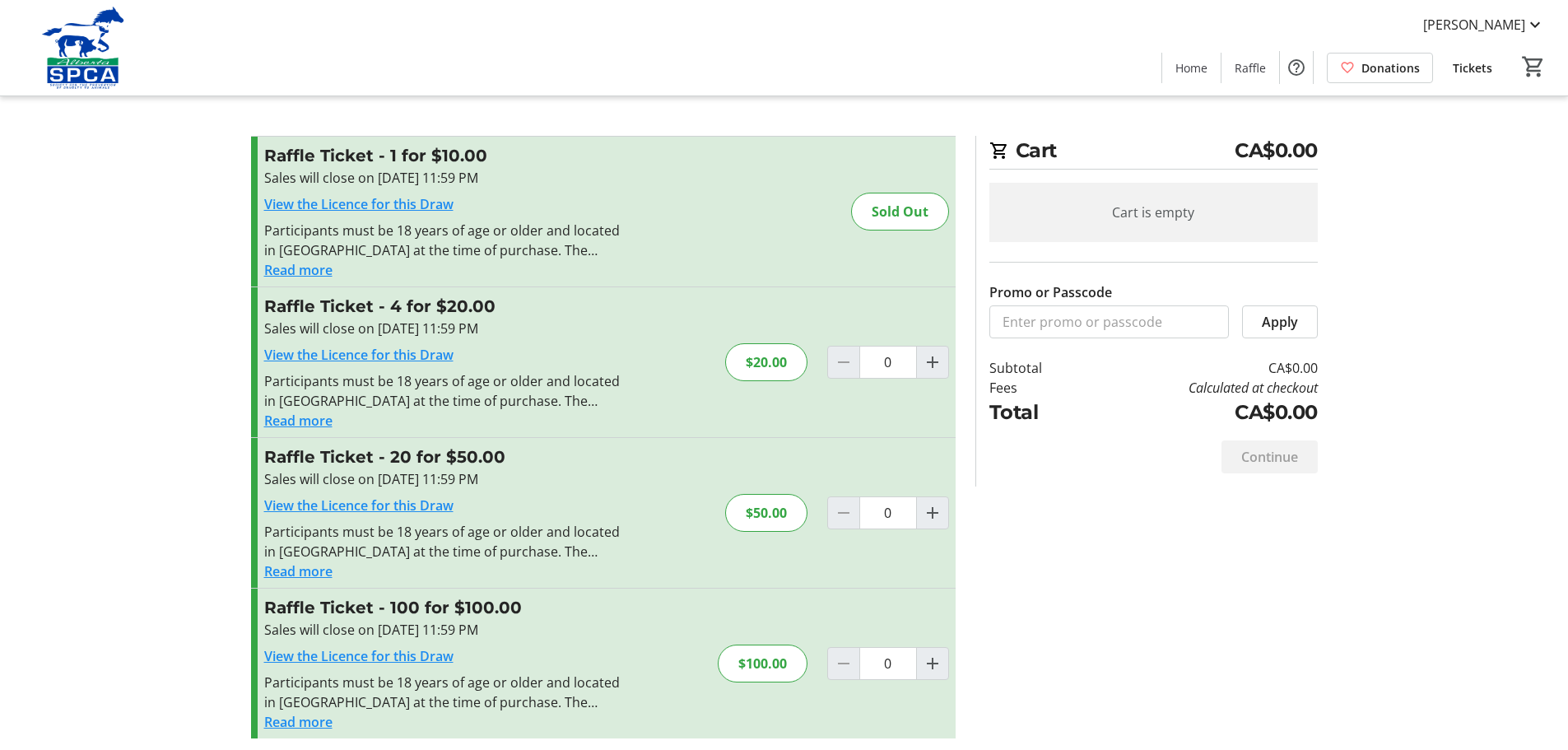
scroll to position [8, 0]
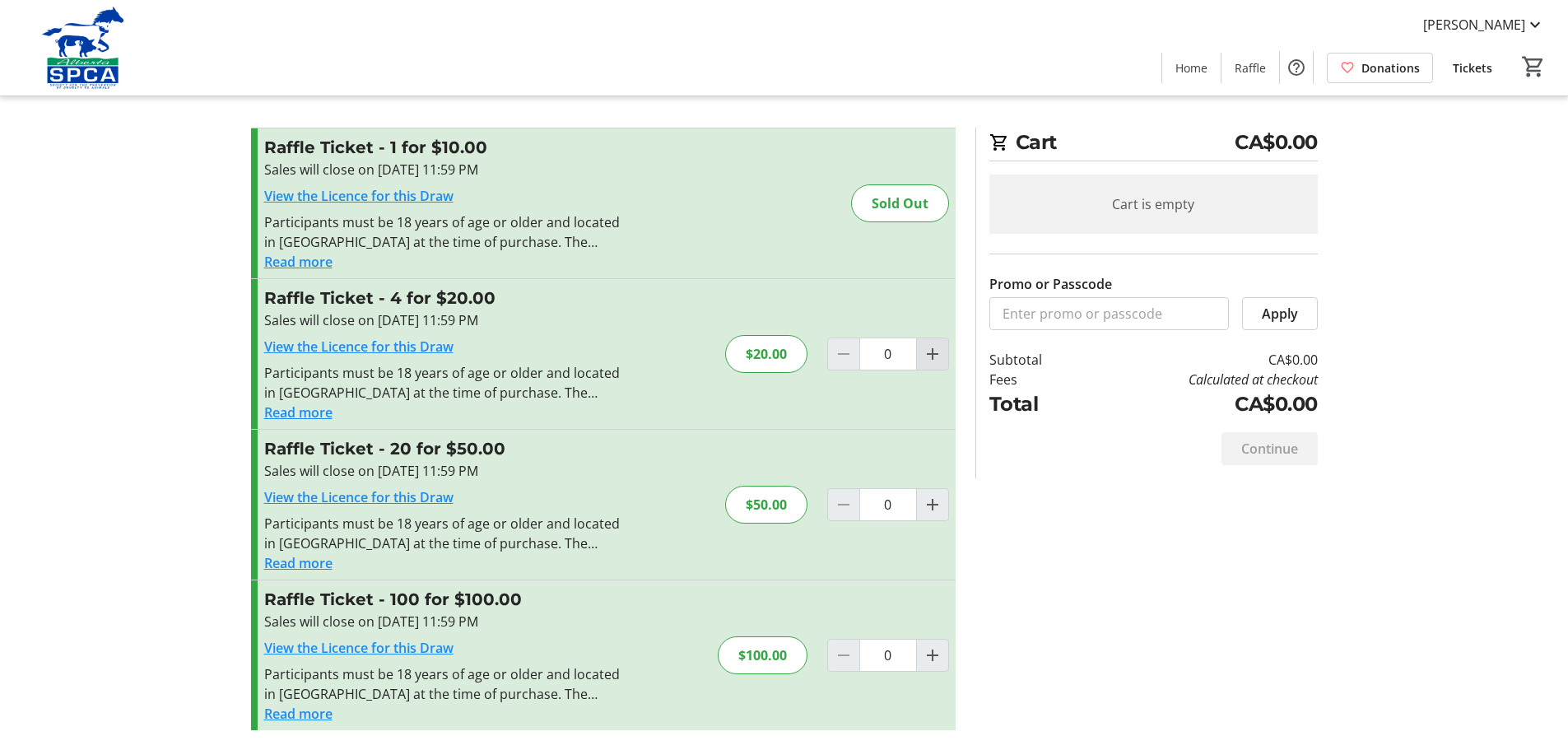
click at [929, 358] on mat-icon "Increment by one" at bounding box center [933, 354] width 20 height 20
type input "1"
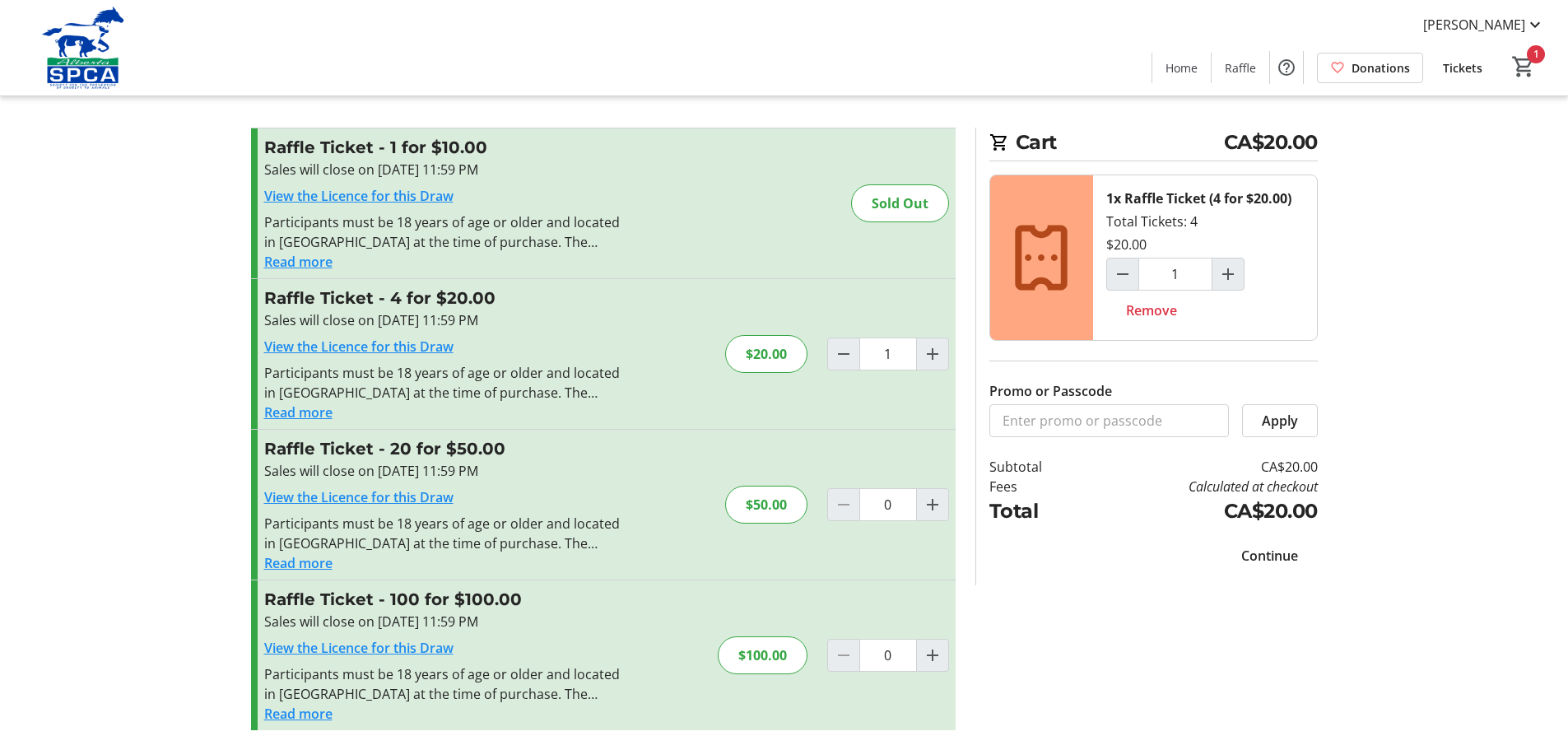
click at [1271, 557] on span "Continue" at bounding box center [1270, 556] width 57 height 20
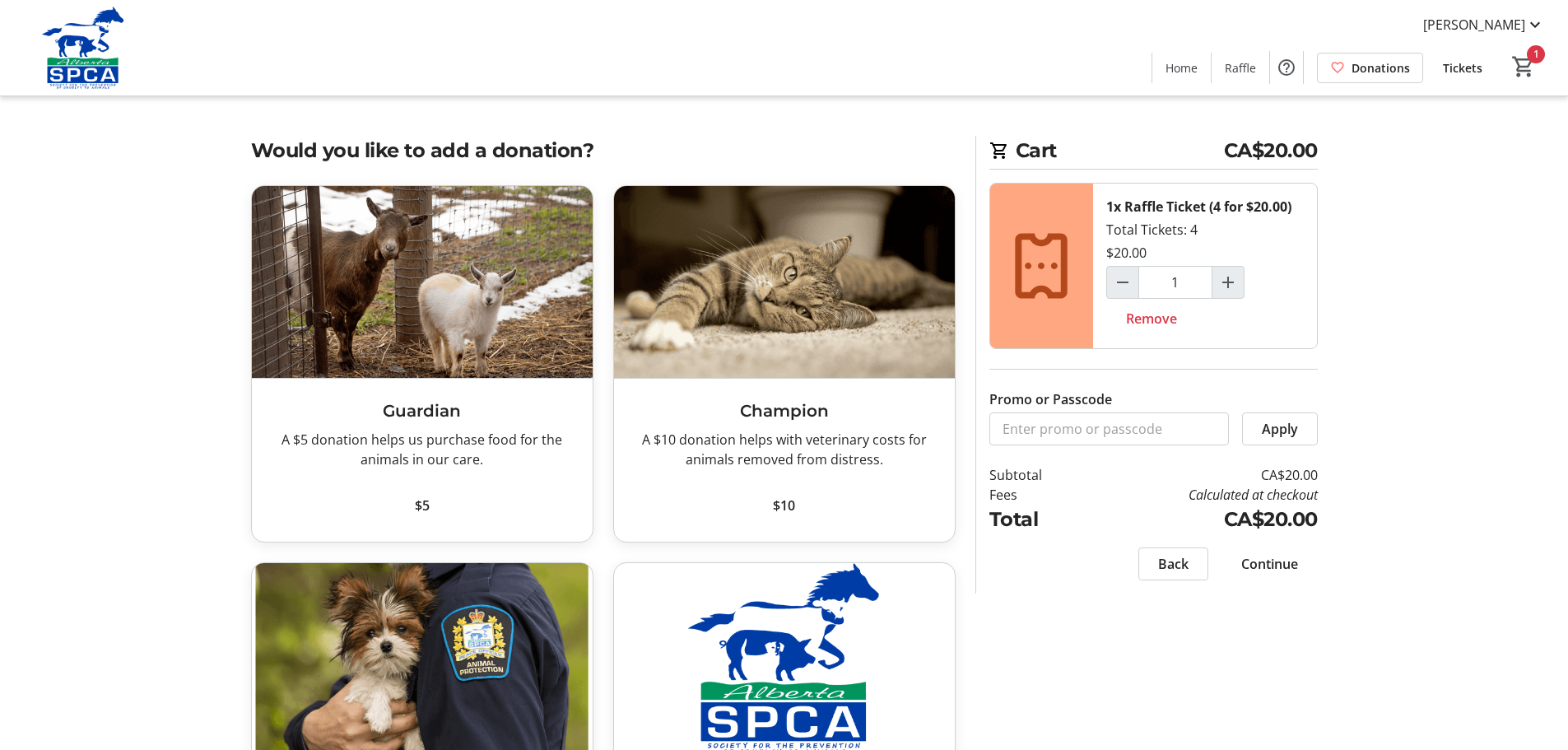
click at [1260, 564] on span "Continue" at bounding box center [1270, 564] width 57 height 20
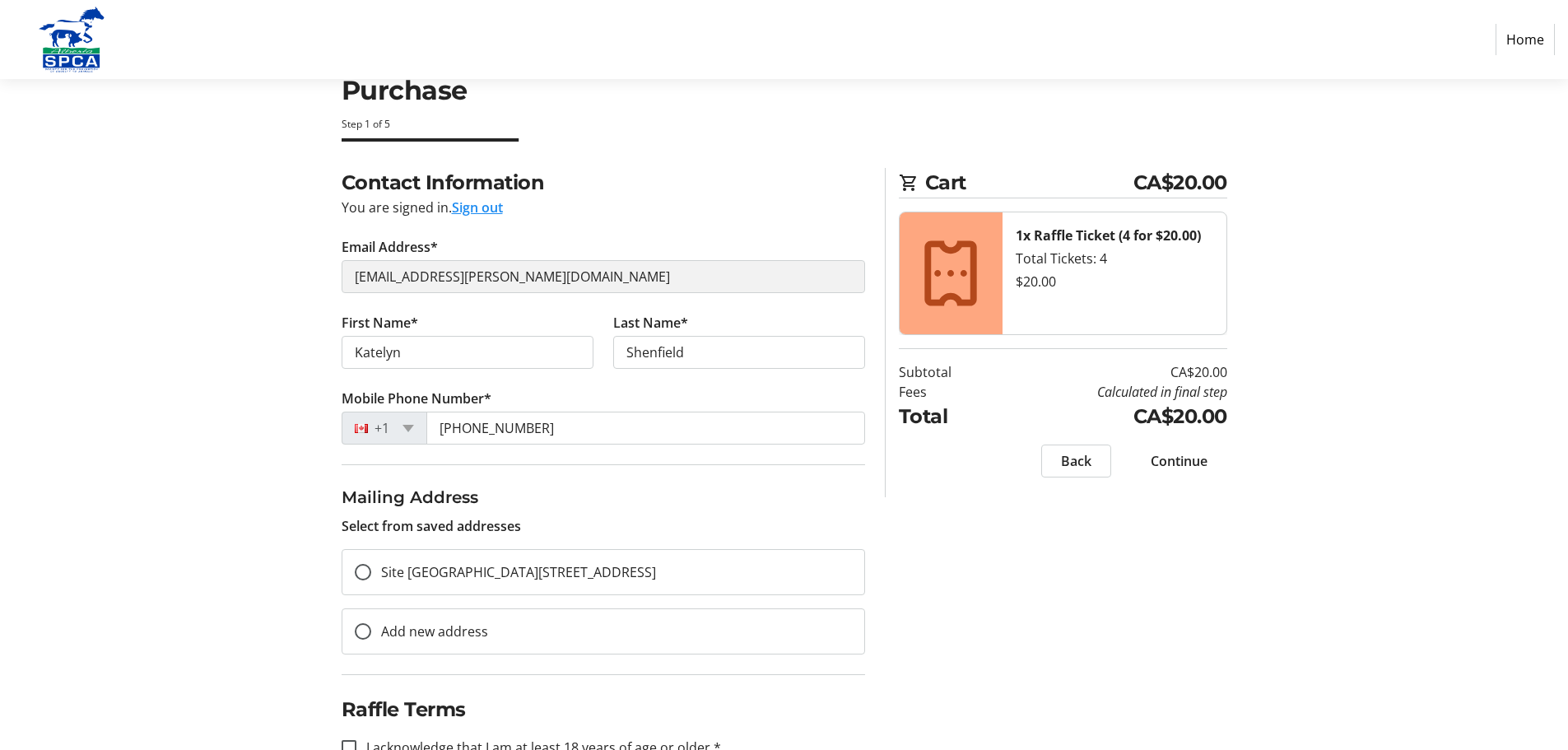
scroll to position [95, 0]
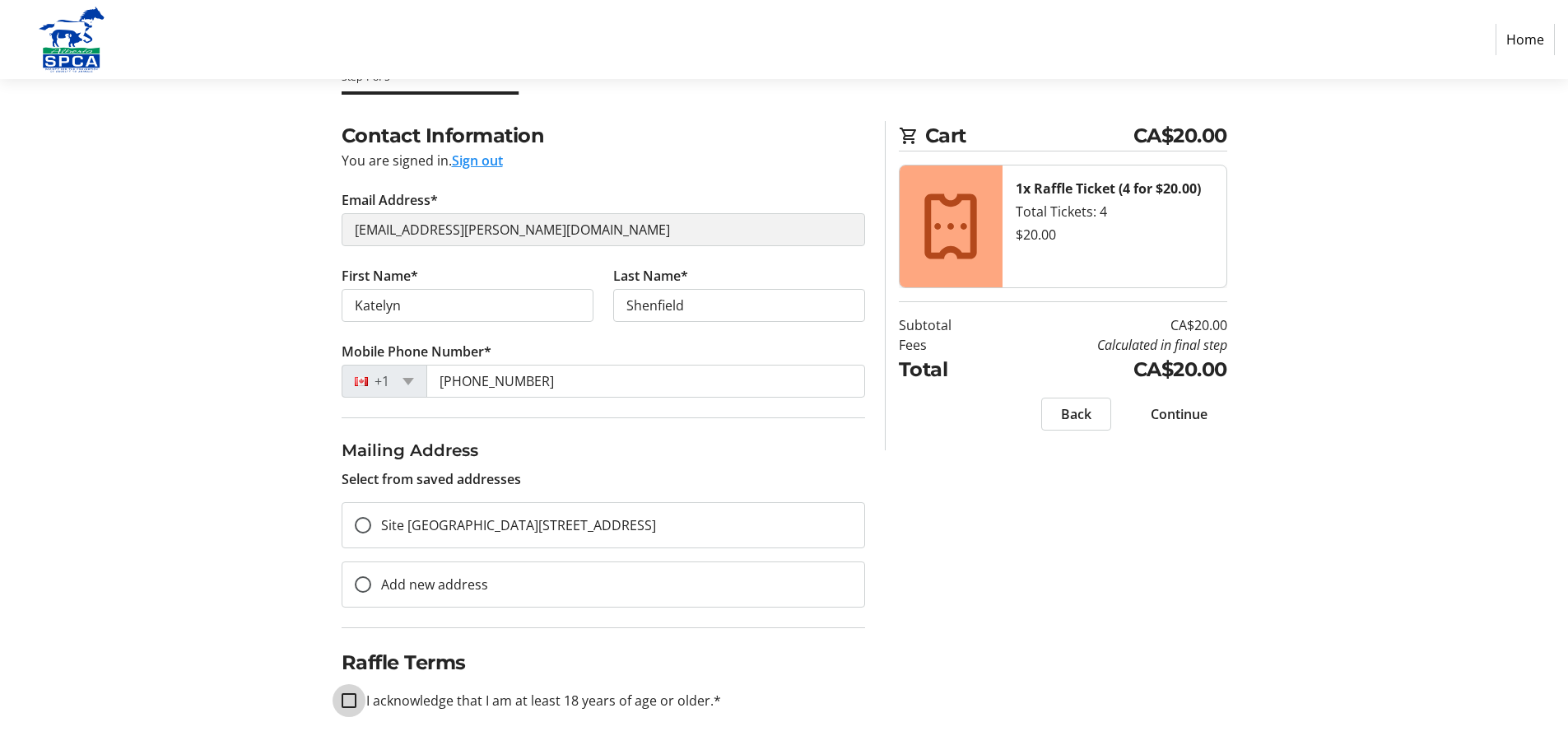
click at [348, 699] on input "I acknowledge that I am at least 18 years of age or older.*" at bounding box center [349, 701] width 15 height 15
checkbox input "true"
click at [1179, 411] on span "Continue" at bounding box center [1179, 414] width 57 height 20
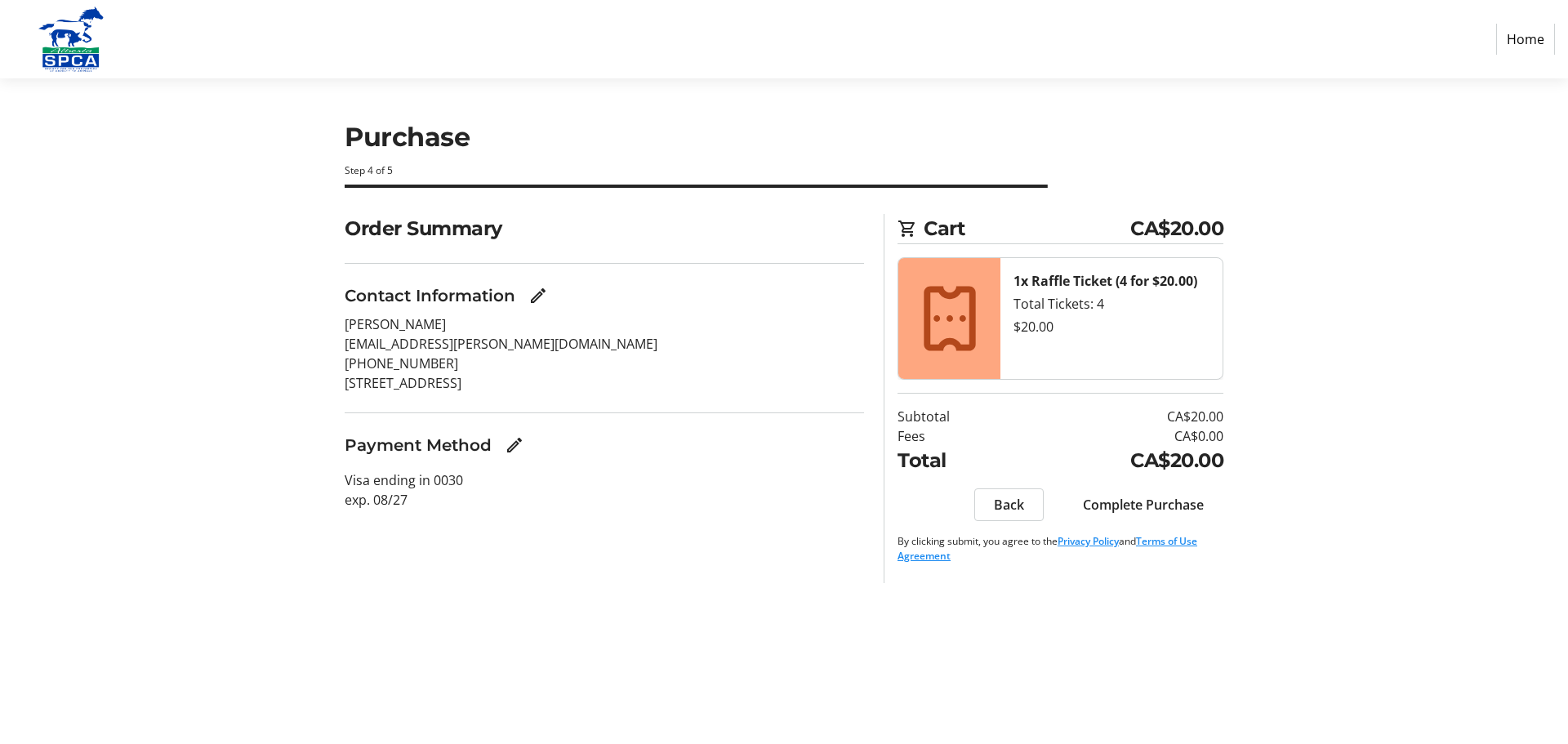
click at [1141, 508] on span "Complete Purchase" at bounding box center [1144, 505] width 121 height 20
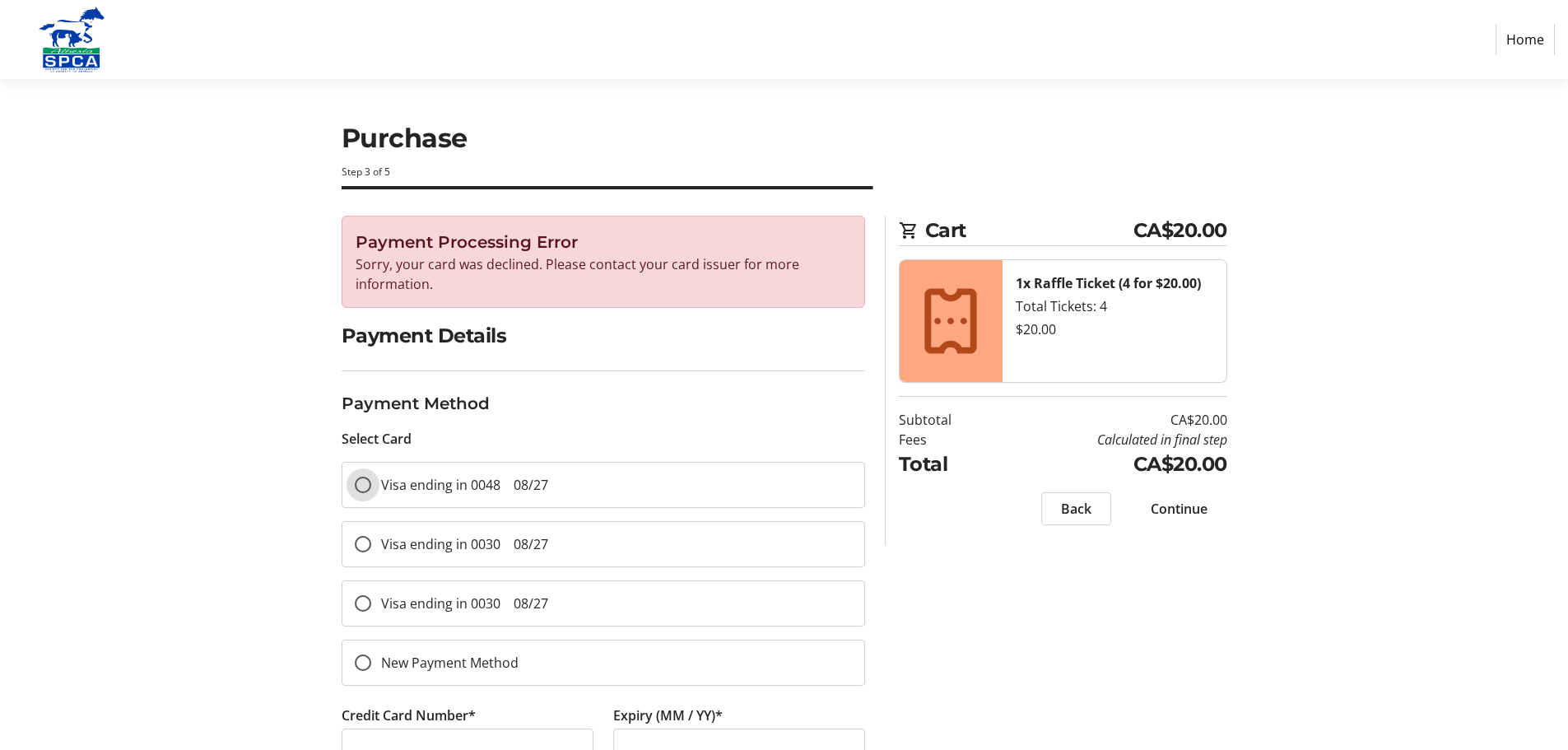
click at [366, 483] on input "Visa ending in 0048 08/27" at bounding box center [363, 485] width 16 height 16
radio input "true"
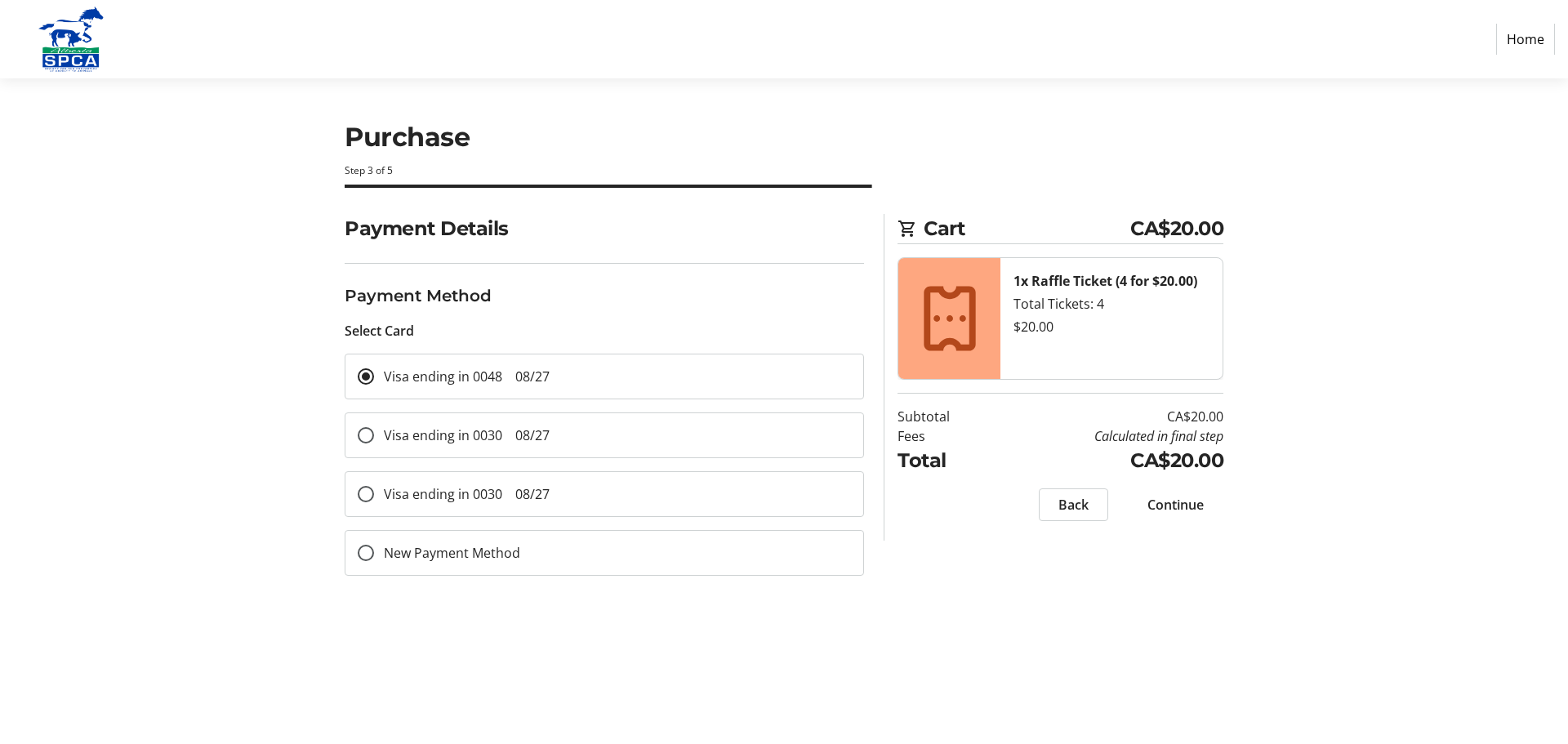
click at [1158, 502] on span "Continue" at bounding box center [1175, 505] width 56 height 20
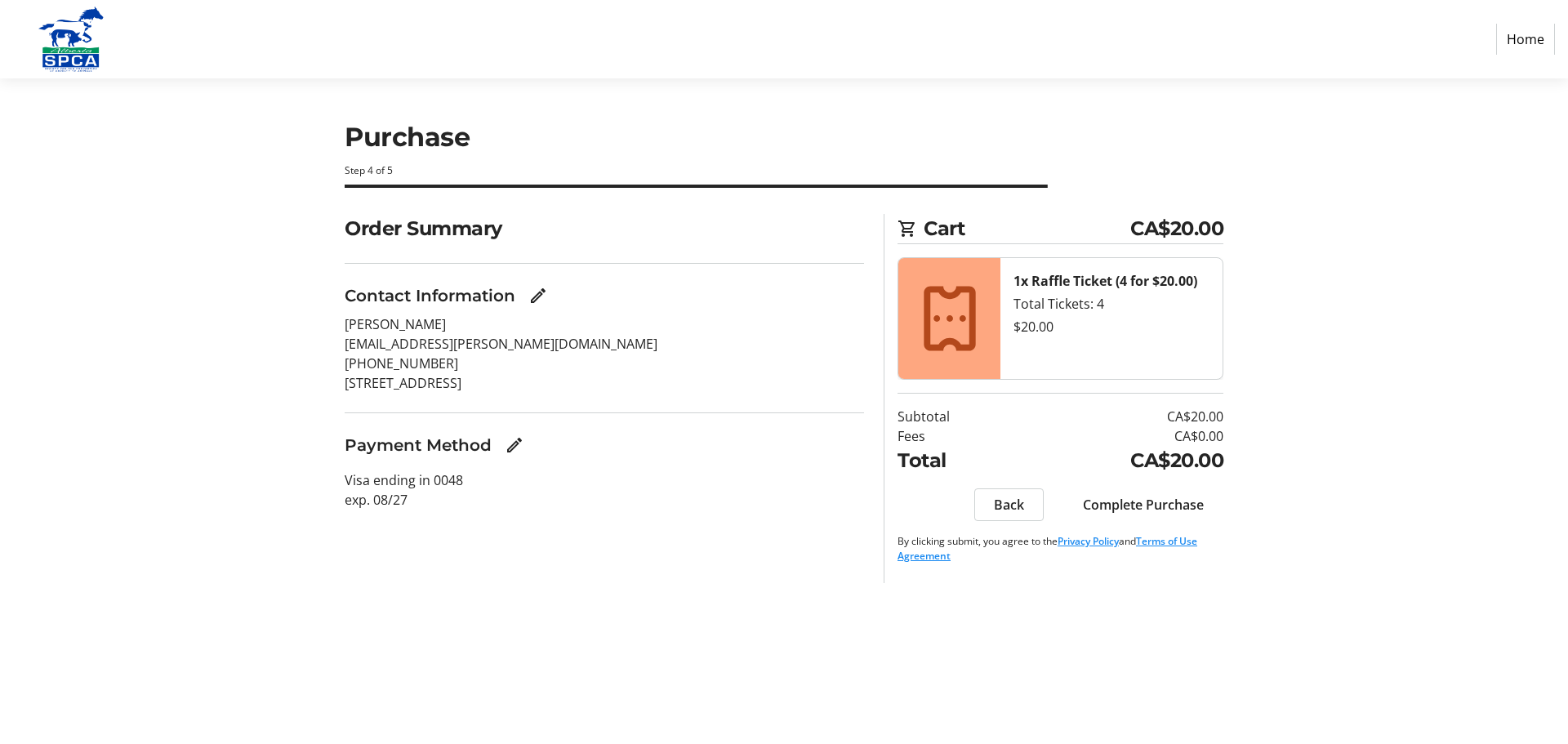
click at [1141, 503] on span "Complete Purchase" at bounding box center [1144, 505] width 121 height 20
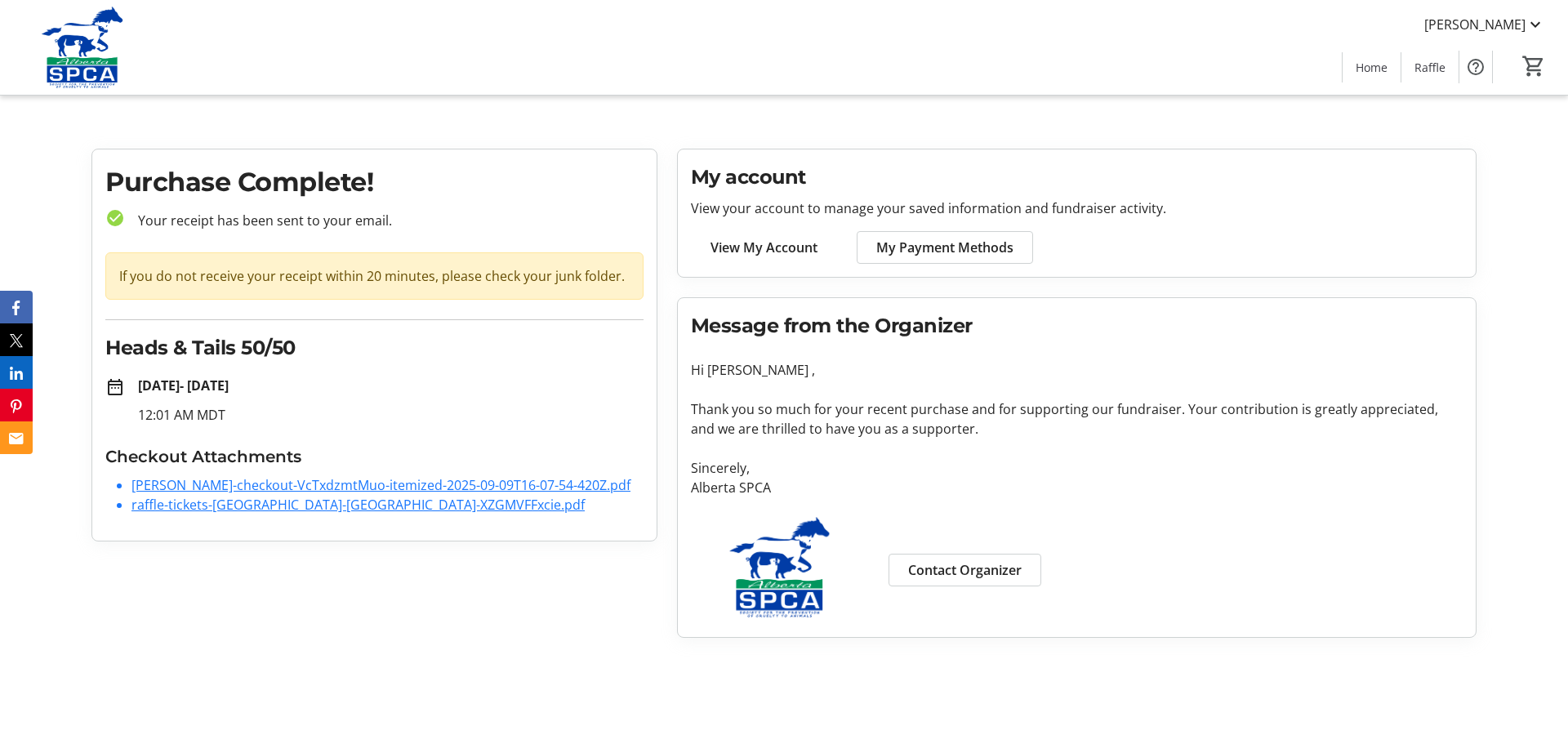
click at [249, 497] on link "raffle-tickets-alberta-spca-XZGMVFFxcie.pdf" at bounding box center [357, 505] width 453 height 18
click at [1429, 70] on span "Raffle" at bounding box center [1430, 67] width 31 height 17
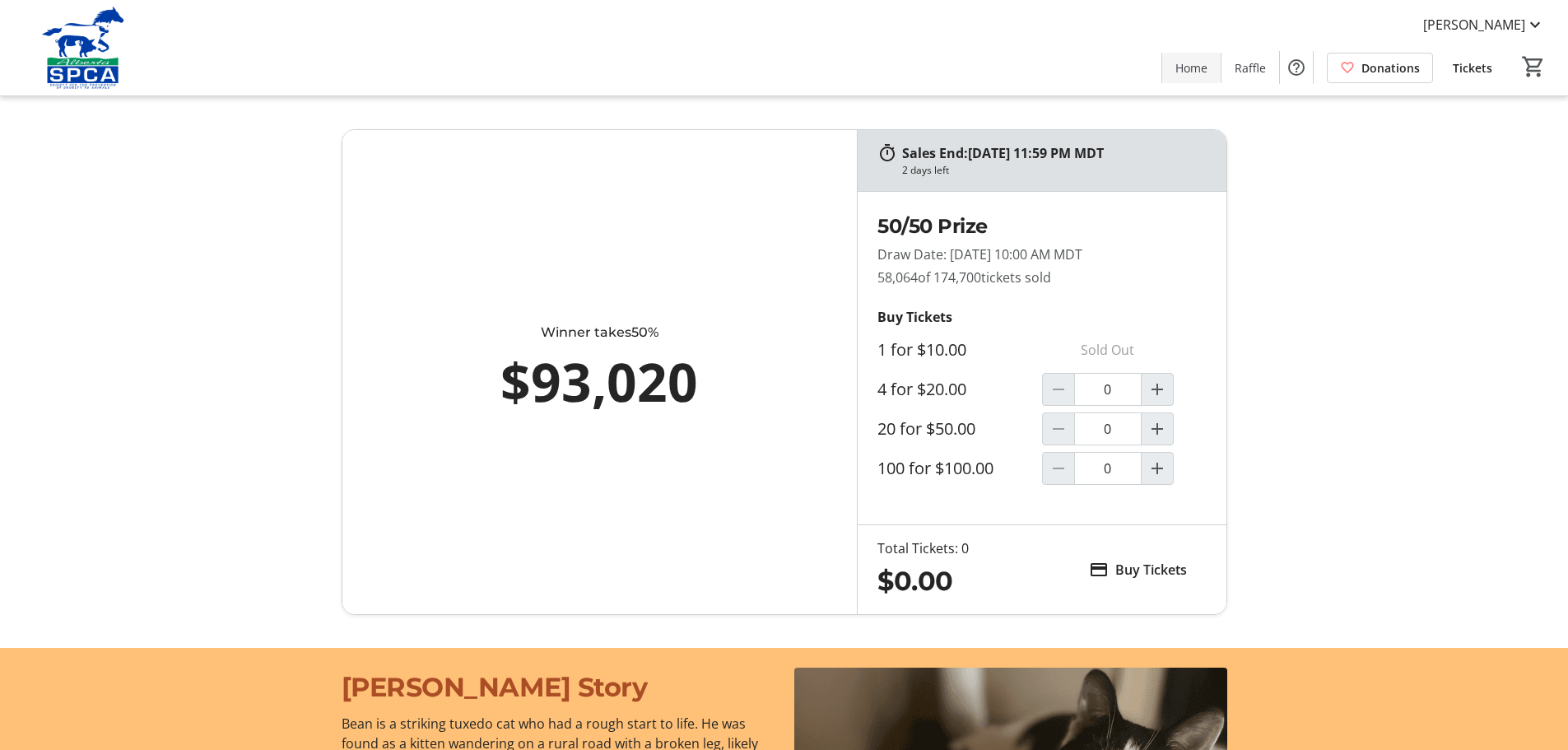
click at [1192, 71] on span "Home" at bounding box center [1191, 68] width 32 height 17
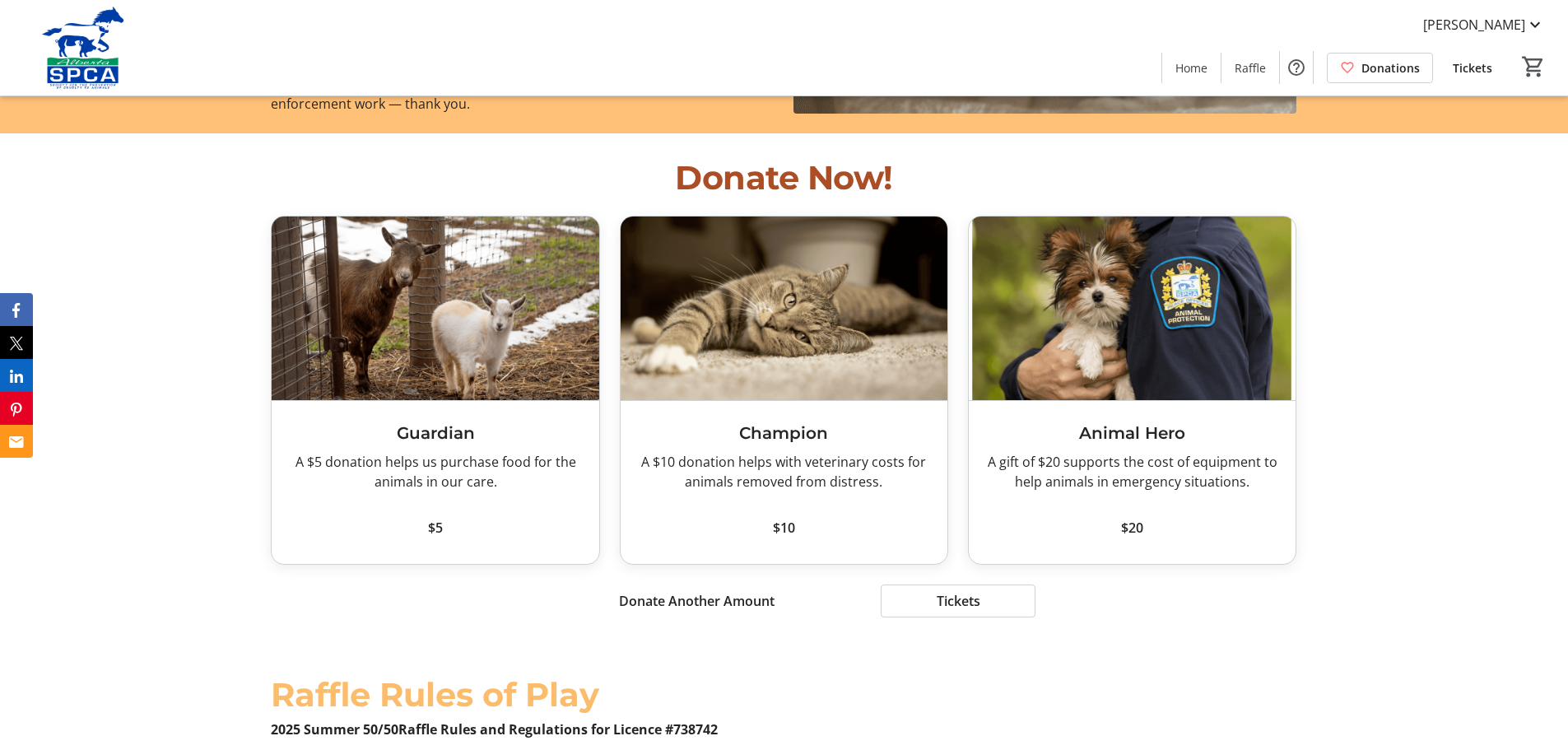
scroll to position [1579, 0]
